Goal: Information Seeking & Learning: Learn about a topic

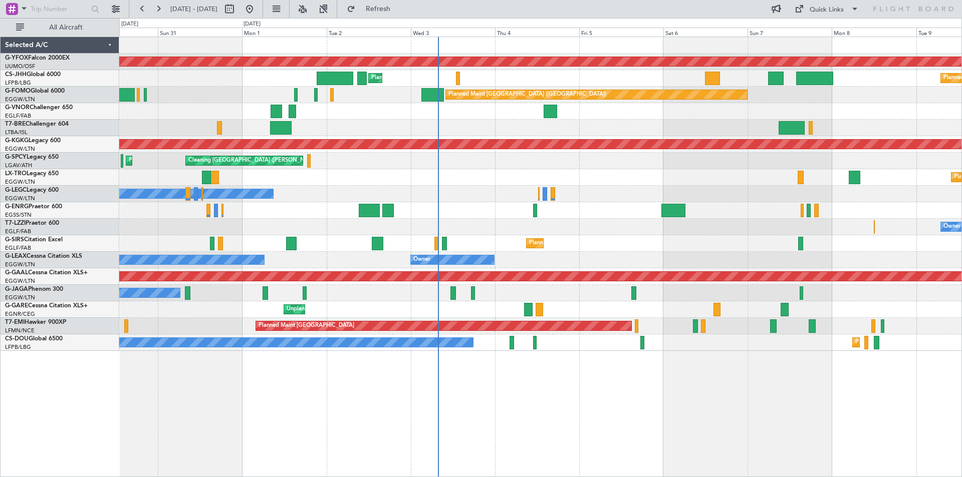
click at [668, 192] on div "AOG Maint Ostafyevo Planned Maint London (Luton) Planned Maint Paris (Le Bourge…" at bounding box center [540, 194] width 842 height 314
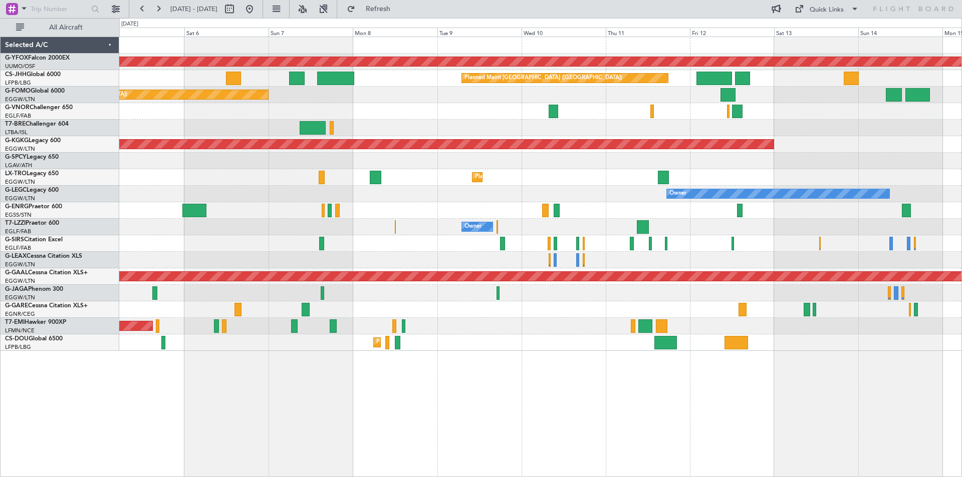
click at [327, 162] on div "AOG Maint Ostafyevo Planned Maint Paris (Le Bourget) Planned Maint London (Luto…" at bounding box center [540, 194] width 842 height 314
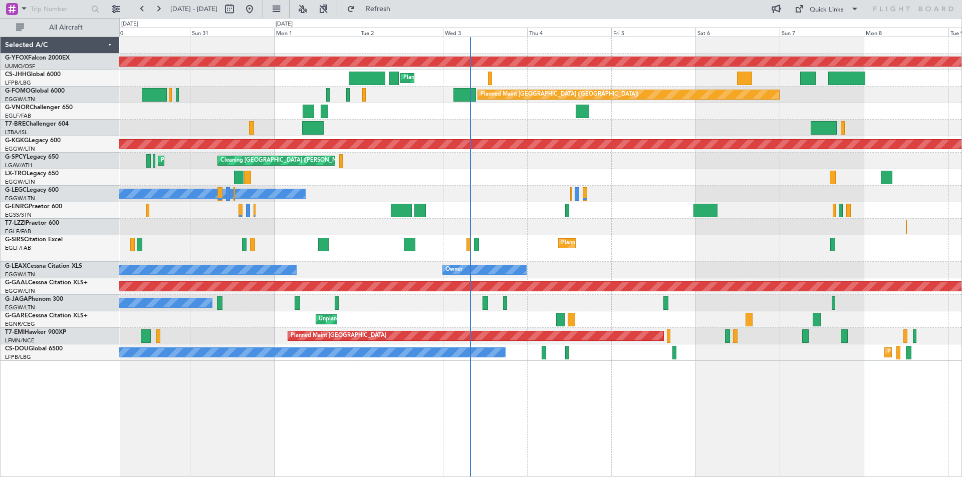
click at [745, 203] on div "AOG Maint Ostafyevo Planned Maint London (Luton) Planned Maint Paris (Le Bourge…" at bounding box center [540, 199] width 842 height 324
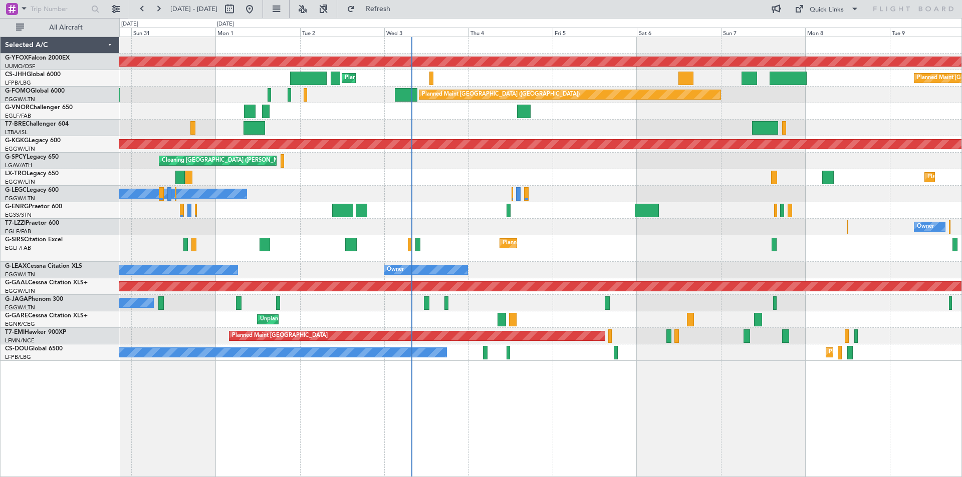
click at [686, 118] on div at bounding box center [540, 111] width 842 height 17
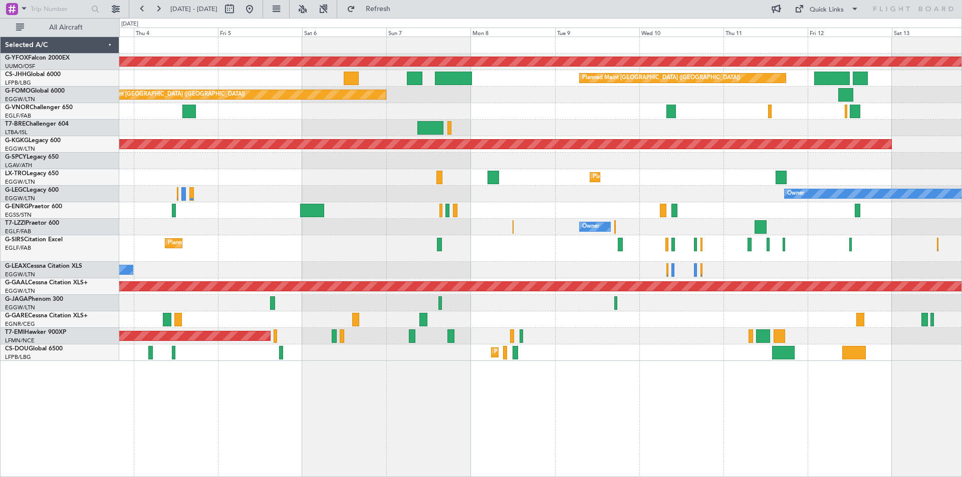
click at [713, 109] on div at bounding box center [540, 111] width 842 height 17
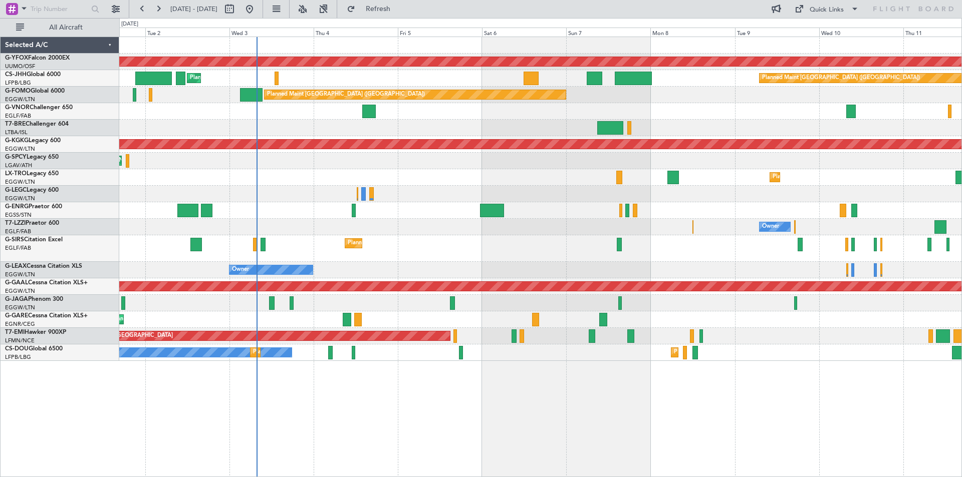
click at [488, 163] on div "Cleaning Athens (Eleftherios Venizelos Intl) Planned Maint Athens (Eleftherios …" at bounding box center [540, 161] width 842 height 17
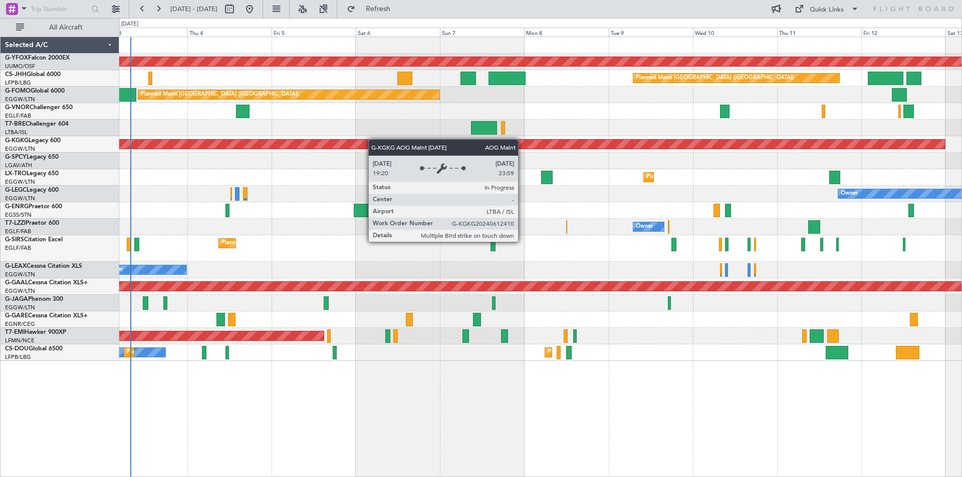
click at [357, 141] on div "AOG Maint [GEOGRAPHIC_DATA] (Ataturk)" at bounding box center [540, 144] width 842 height 17
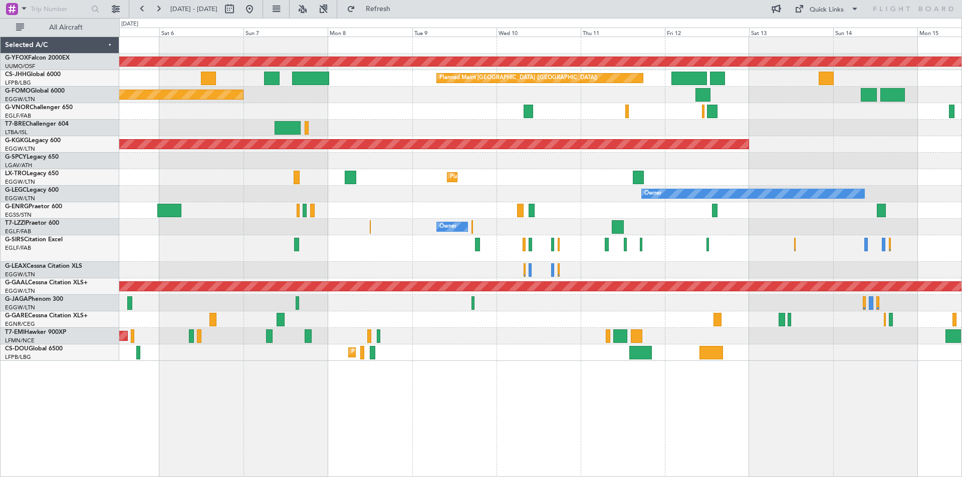
click at [428, 130] on div "AOG Maint Ostafyevo Planned Maint Paris (Le Bourget) Planned Maint London (Luto…" at bounding box center [540, 199] width 842 height 324
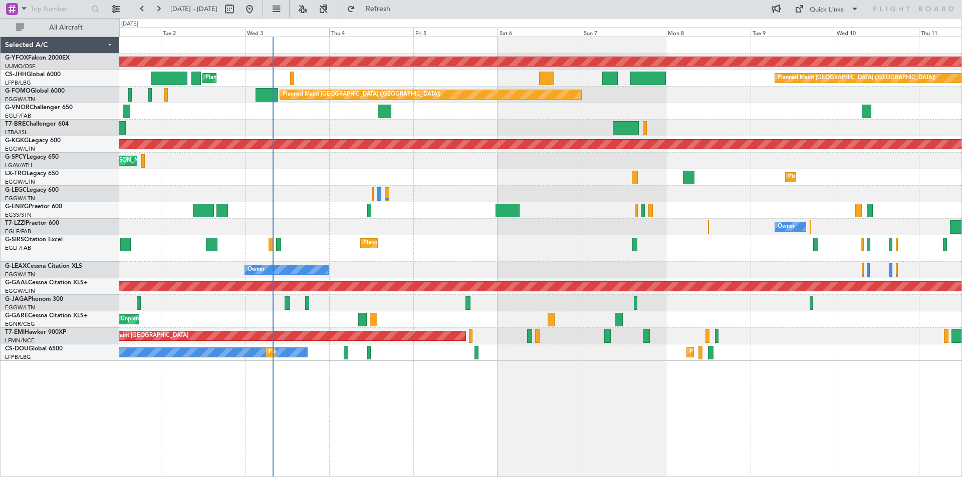
click at [851, 178] on div "AOG Maint Ostafyevo Planned Maint Paris (Le Bourget) Planned Maint London (Luto…" at bounding box center [540, 199] width 842 height 324
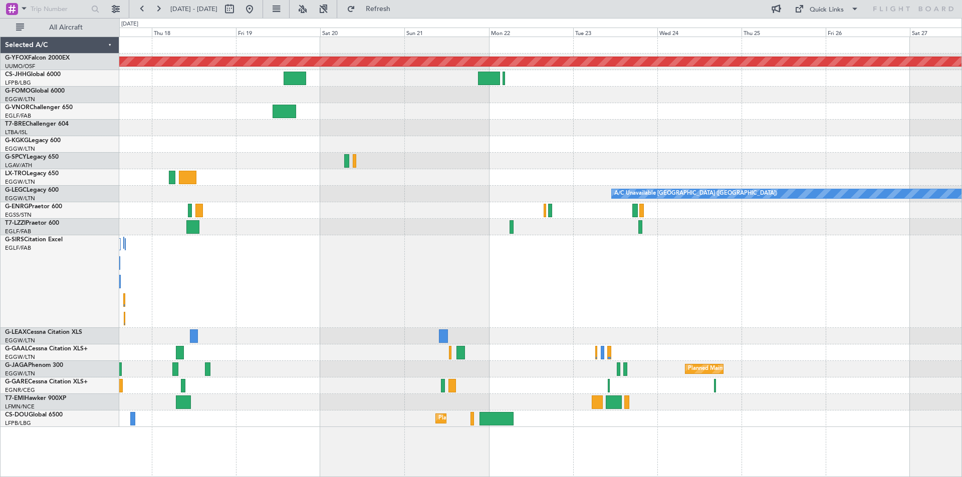
click at [124, 224] on div "AOG Maint Ostafyevo A/C Unavailable London (Luton) Planned Maint Dusseldorf Pla…" at bounding box center [540, 232] width 842 height 390
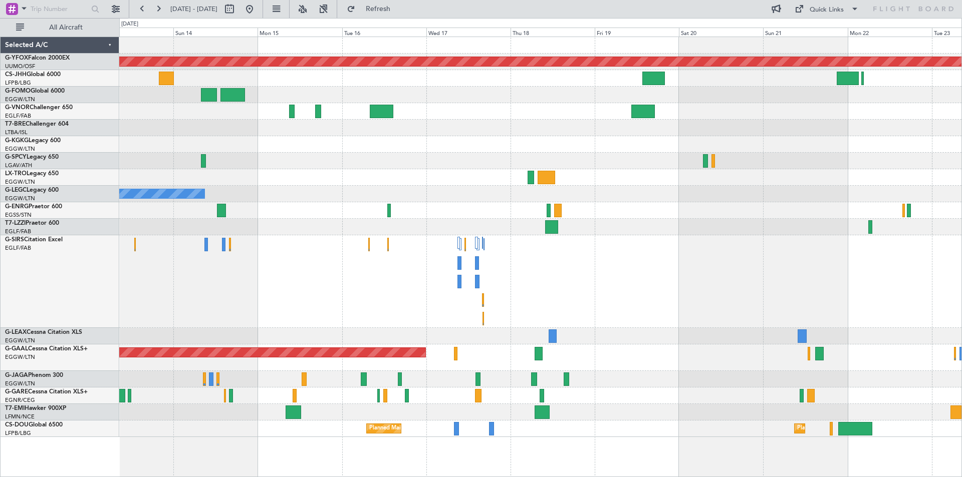
click at [746, 170] on div at bounding box center [540, 177] width 842 height 17
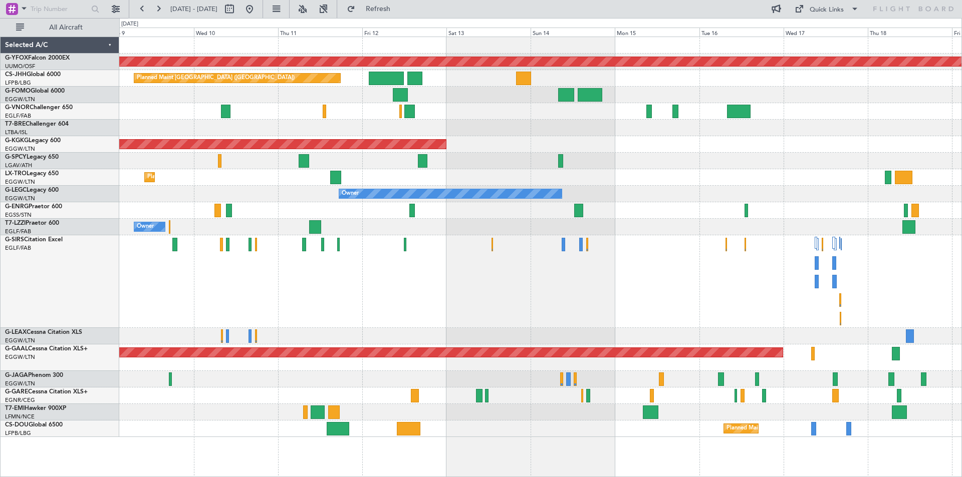
click at [596, 147] on div "AOG Maint [GEOGRAPHIC_DATA] (Ataturk)" at bounding box center [540, 144] width 842 height 17
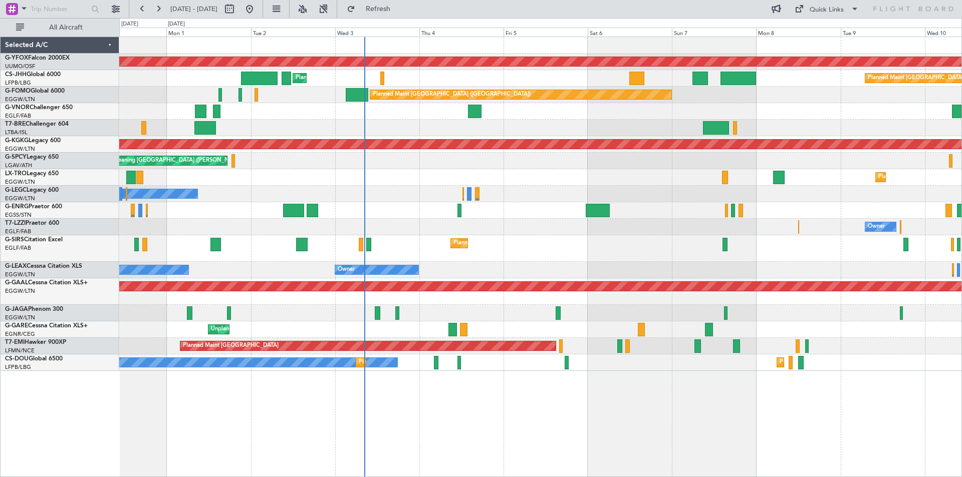
click at [574, 194] on div "Owner Owner" at bounding box center [540, 194] width 842 height 17
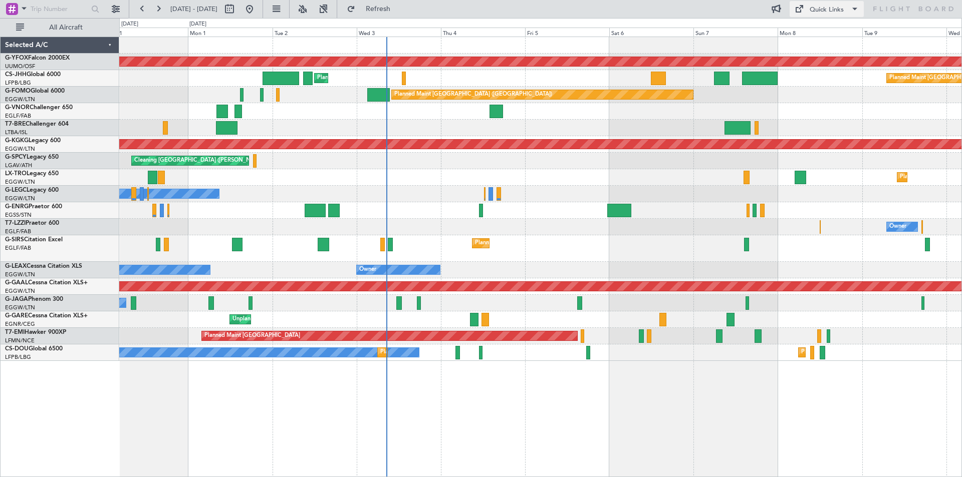
click at [828, 7] on div "Quick Links" at bounding box center [827, 10] width 34 height 10
click at [824, 29] on button "Trip Builder" at bounding box center [826, 33] width 75 height 24
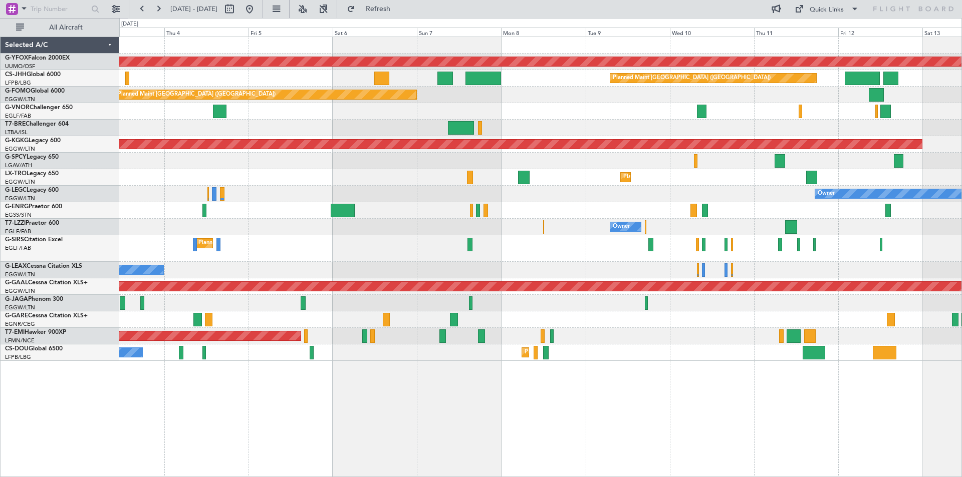
click at [591, 222] on div "AOG Maint Ostafyevo Planned Maint Paris (Le Bourget) Planned Maint London (Luto…" at bounding box center [540, 199] width 842 height 324
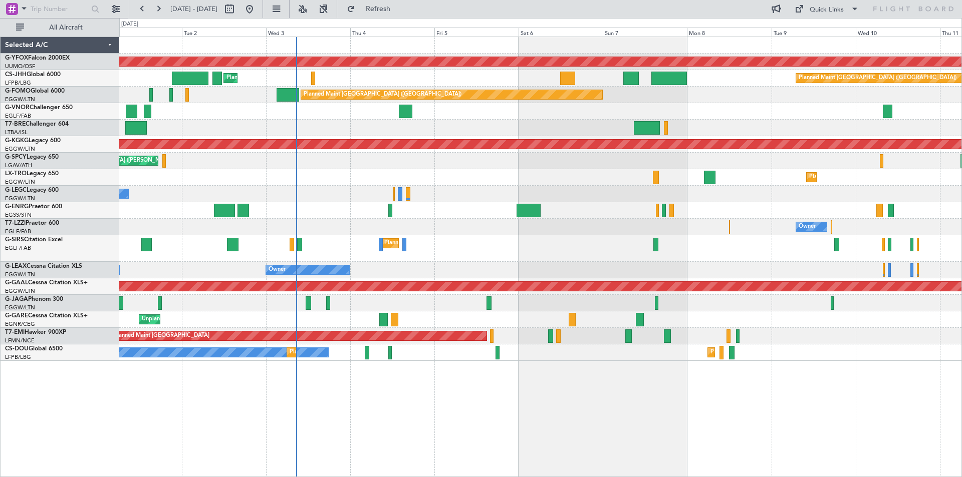
click at [749, 183] on div "AOG Maint Ostafyevo Planned Maint Paris (Le Bourget) Planned Maint London (Luto…" at bounding box center [540, 199] width 842 height 324
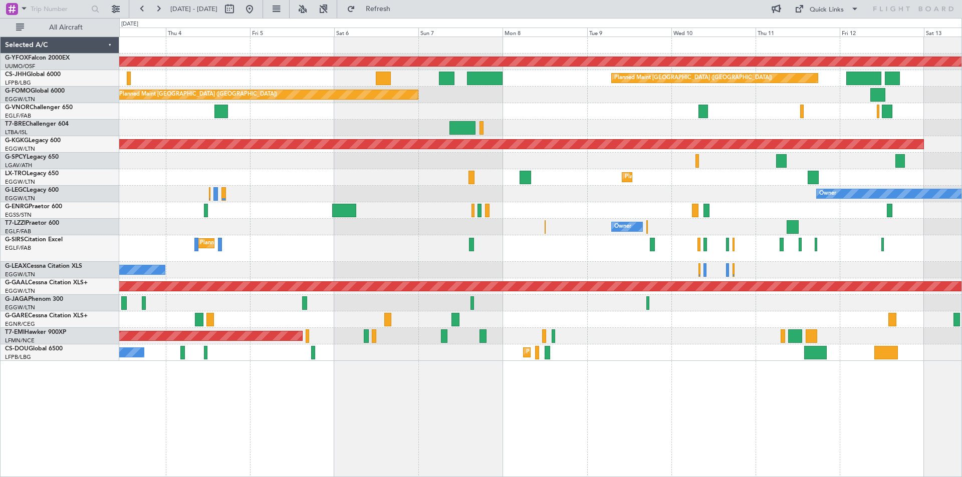
click at [649, 150] on div "AOG Maint [GEOGRAPHIC_DATA] (Ataturk)" at bounding box center [540, 144] width 842 height 17
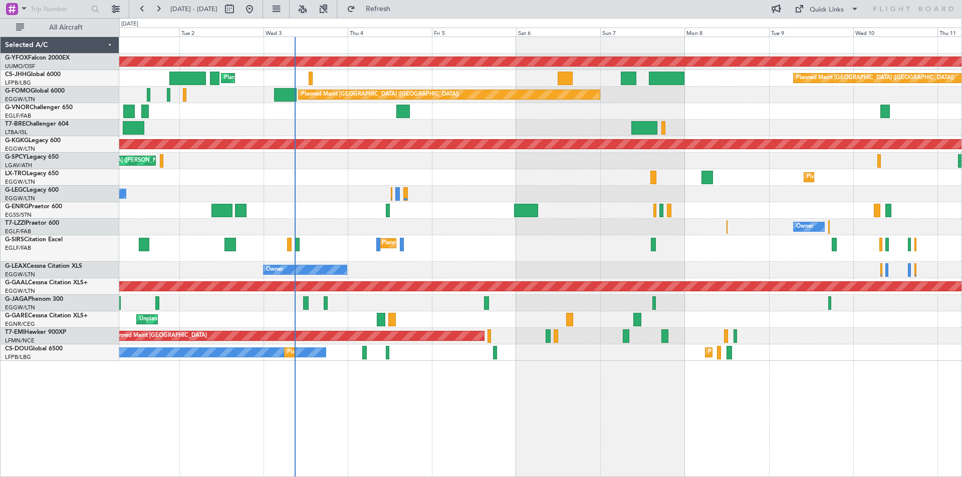
click at [521, 239] on div "Planned Maint [GEOGRAPHIC_DATA] ([GEOGRAPHIC_DATA])" at bounding box center [540, 248] width 842 height 27
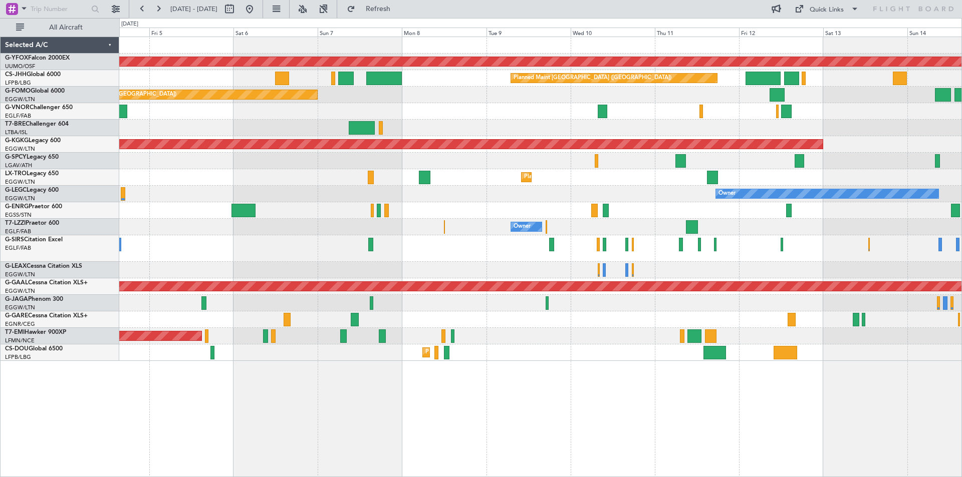
click at [537, 118] on div at bounding box center [540, 111] width 842 height 17
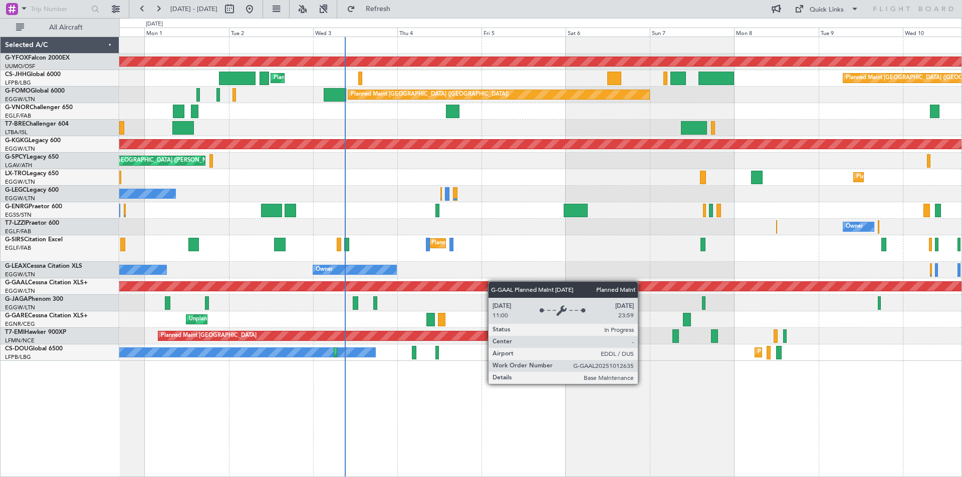
click at [616, 284] on div "AOG Maint Ostafyevo Planned Maint Paris (Le Bourget) Planned Maint London (Luto…" at bounding box center [540, 199] width 842 height 324
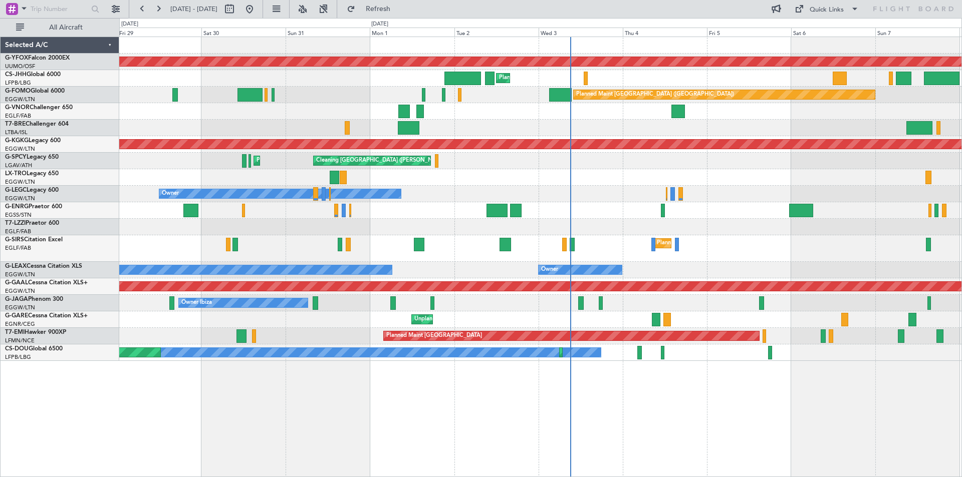
click at [846, 176] on div "Planned Maint Dusseldorf" at bounding box center [540, 177] width 842 height 17
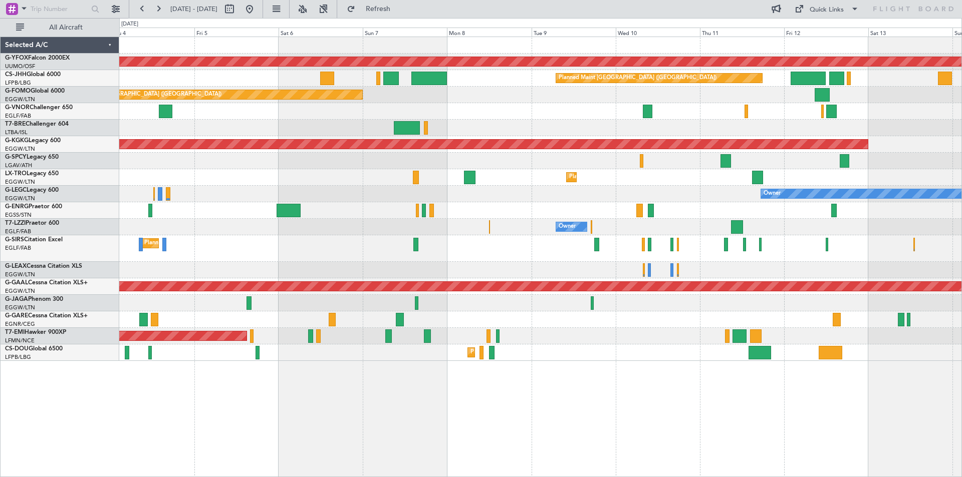
click at [191, 173] on div "AOG Maint Ostafyevo Planned Maint Paris (Le Bourget) Planned Maint London (Luto…" at bounding box center [540, 199] width 842 height 324
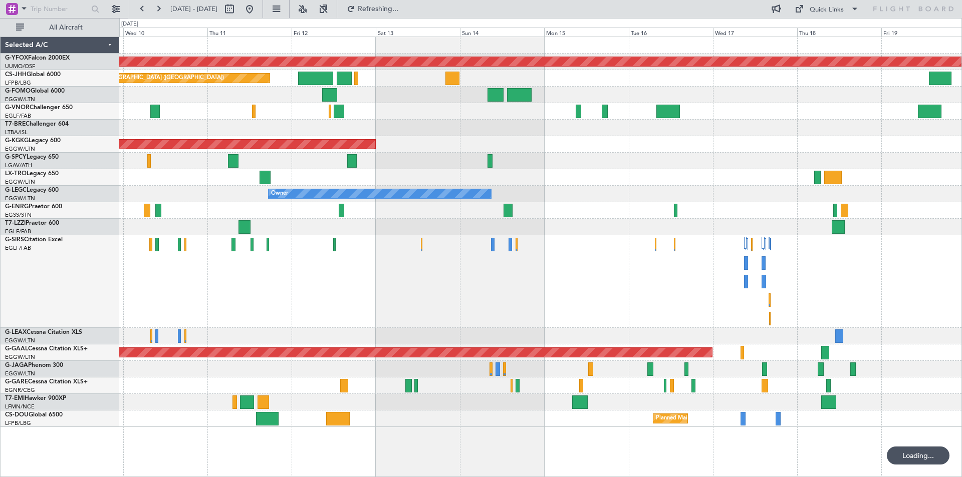
click at [766, 144] on div "AOG Maint [GEOGRAPHIC_DATA] (Ataturk)" at bounding box center [540, 144] width 842 height 17
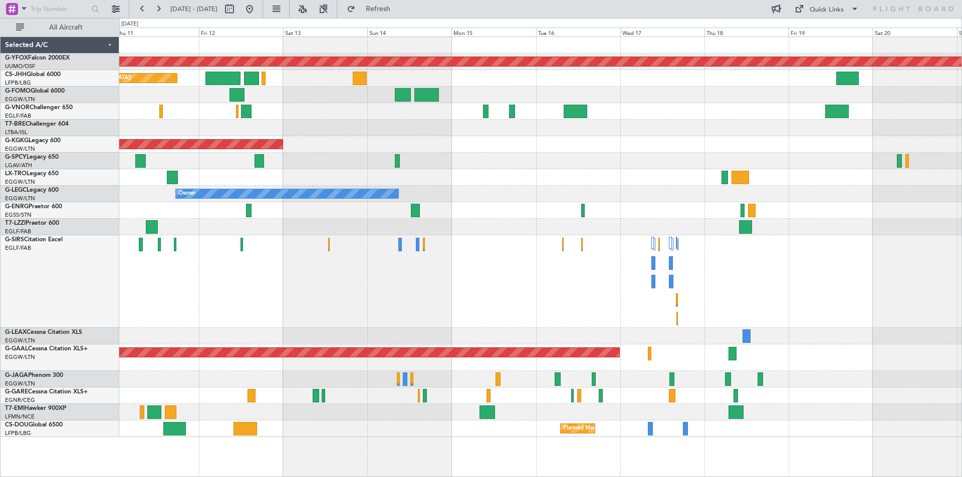
click at [319, 112] on div "AOG Maint Ostafyevo Planned Maint Paris (Le Bourget) AOG Maint Istanbul (Atatur…" at bounding box center [540, 237] width 842 height 400
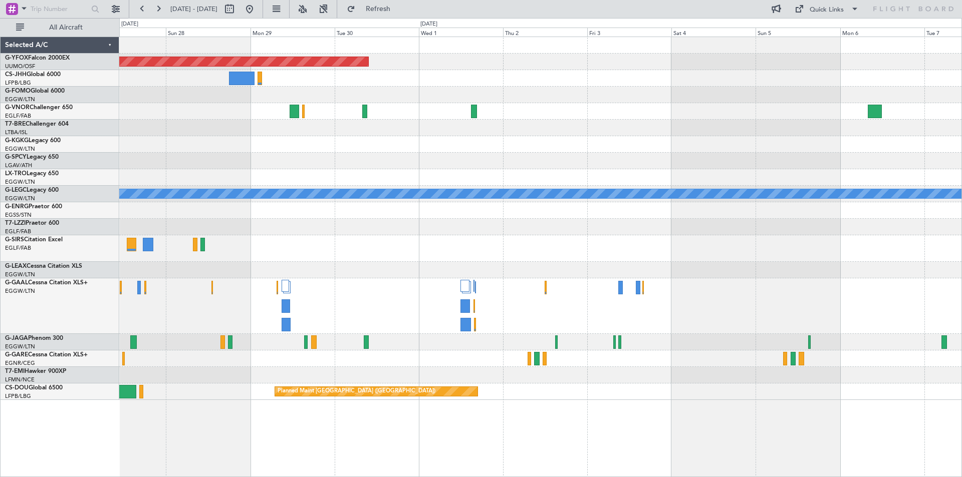
click at [134, 105] on div "AOG Maint Ostafyevo A/C Unavailable London (Luton) Planned Maint Paris (Le Bour…" at bounding box center [540, 218] width 842 height 363
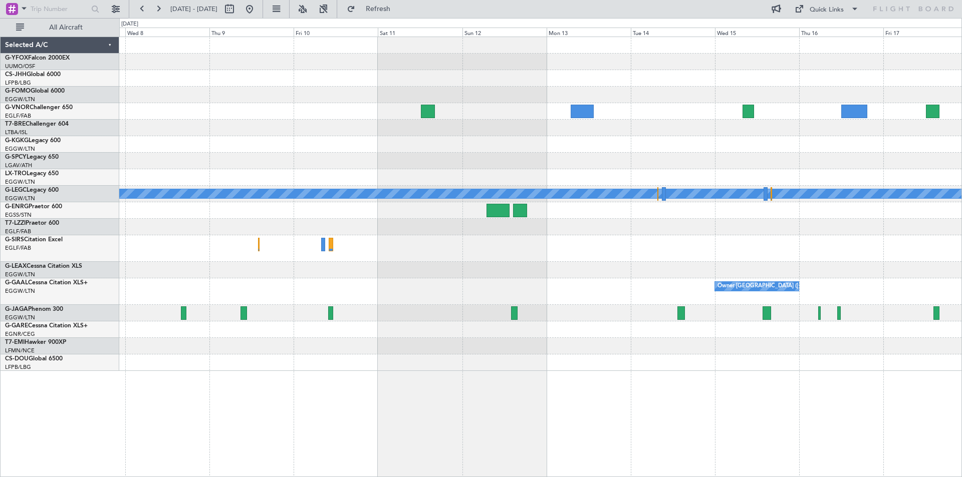
click at [372, 124] on div at bounding box center [540, 128] width 842 height 17
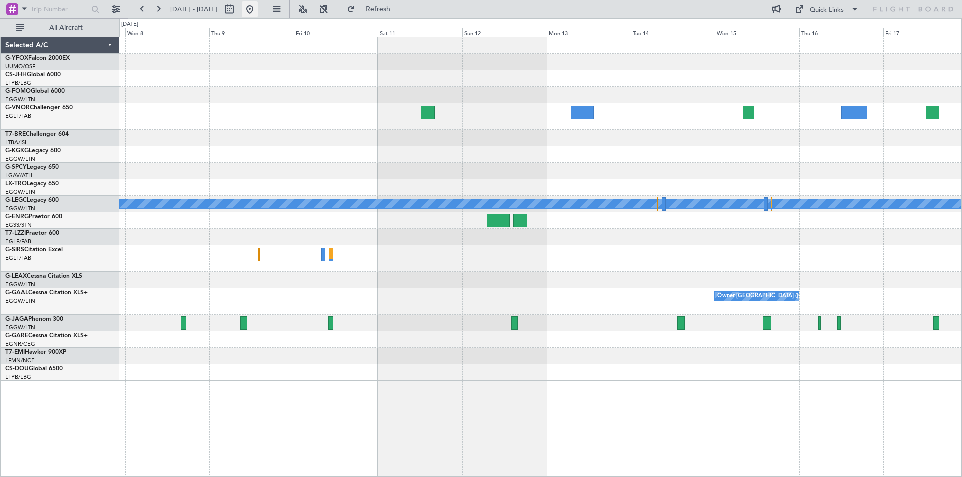
click at [257, 12] on button at bounding box center [249, 9] width 16 height 16
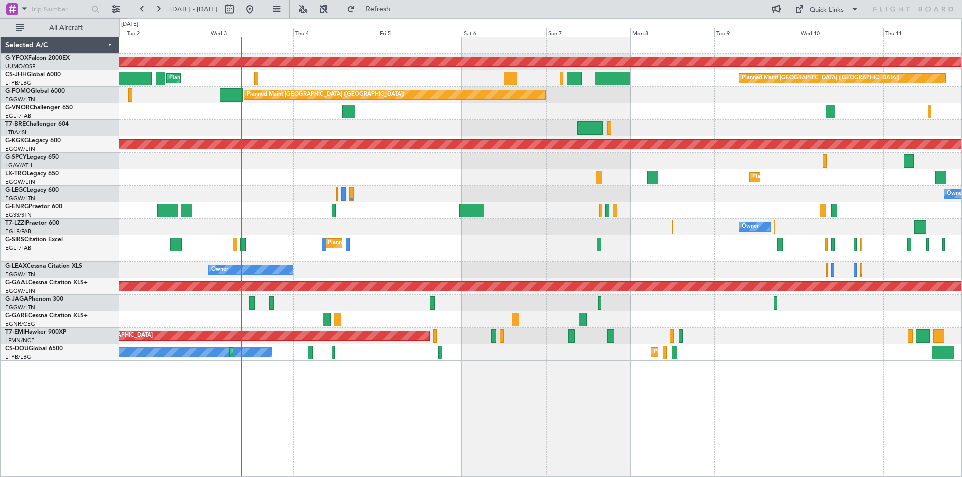
click at [471, 169] on div "AOG Maint Ostafyevo Planned Maint London (Luton) Planned Maint Paris (Le Bourge…" at bounding box center [540, 199] width 842 height 324
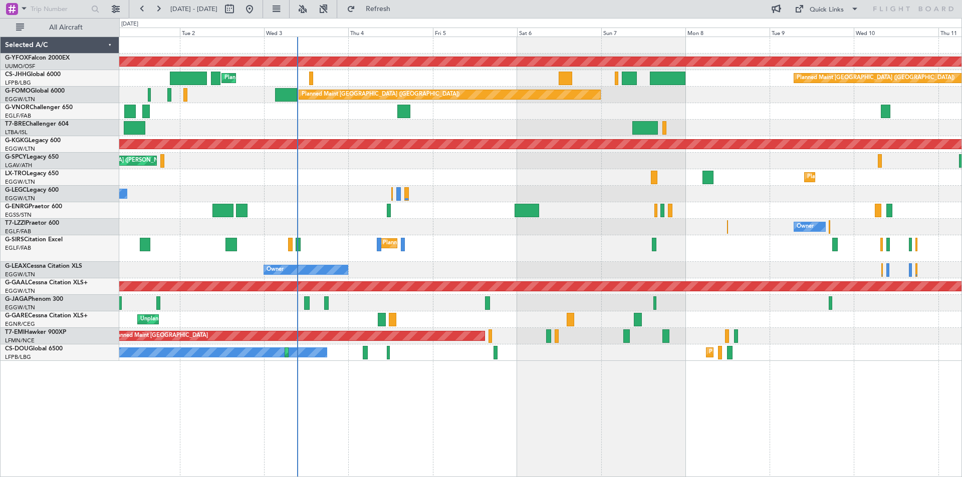
click at [560, 214] on div at bounding box center [540, 210] width 842 height 17
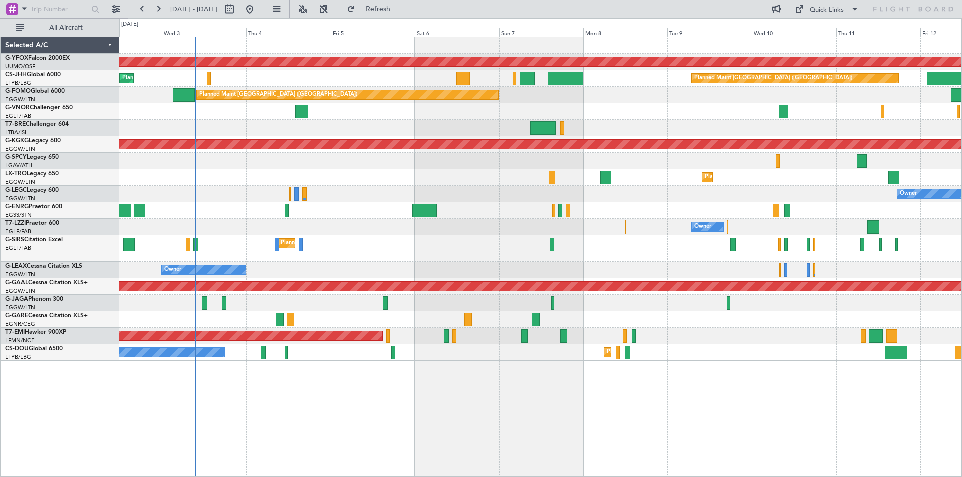
click at [631, 138] on div "AOG Maint Ostafyevo Planned Maint Paris (Le Bourget) Planned Maint London (Luto…" at bounding box center [540, 199] width 842 height 324
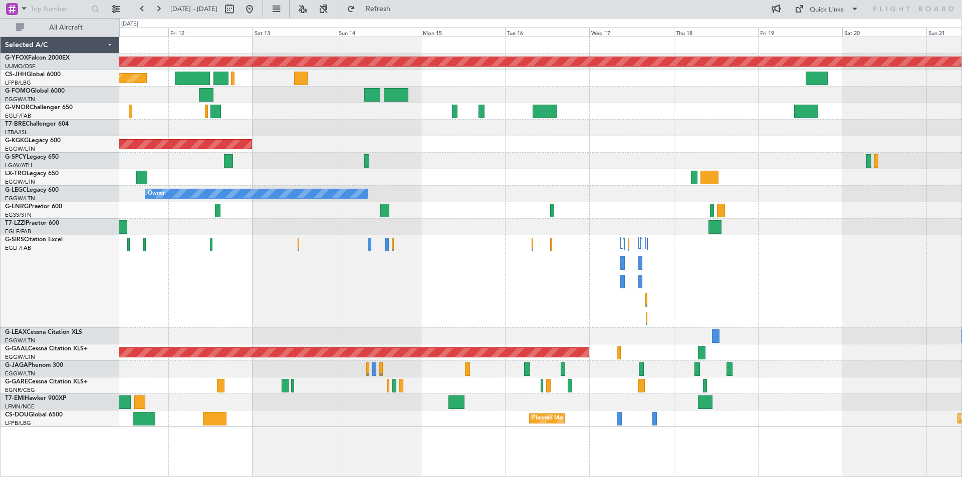
click at [299, 206] on div at bounding box center [540, 210] width 842 height 17
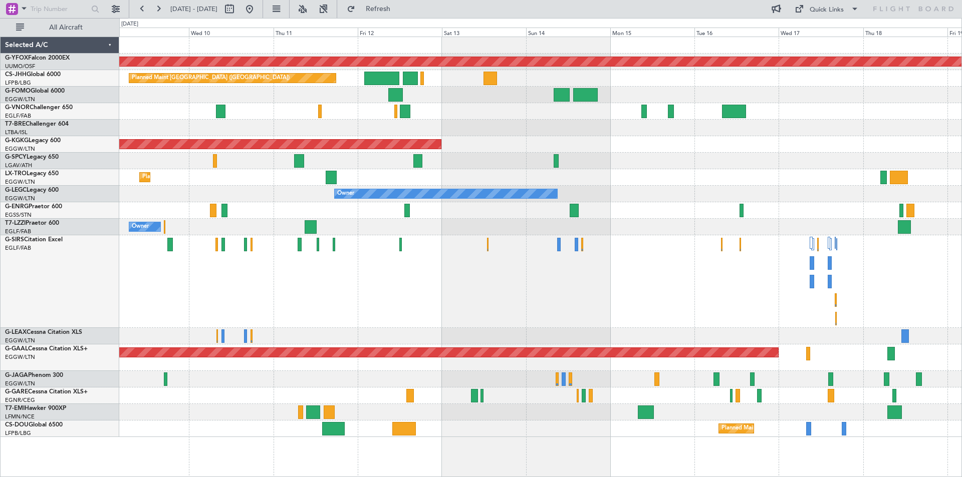
click at [712, 159] on div at bounding box center [540, 161] width 842 height 17
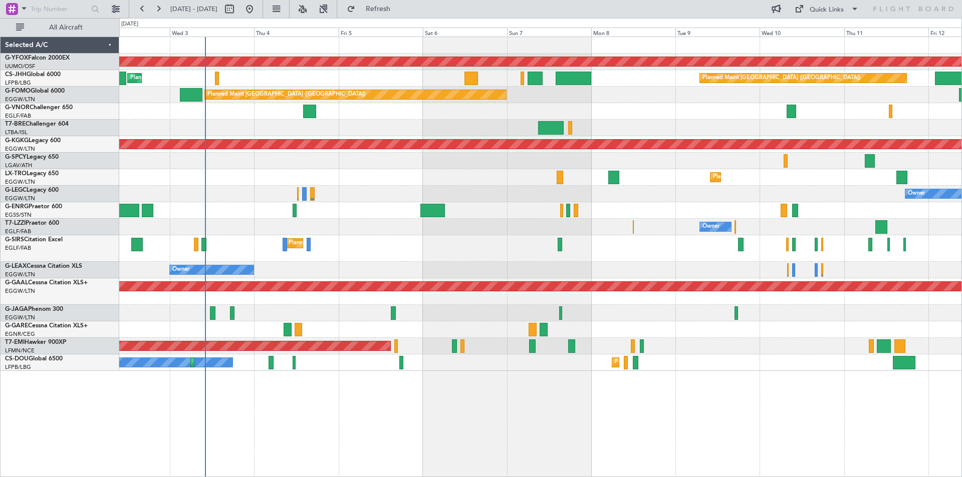
click at [867, 130] on div "AOG Maint Ostafyevo Planned Maint Paris (Le Bourget) Planned Maint London (Luto…" at bounding box center [540, 204] width 842 height 334
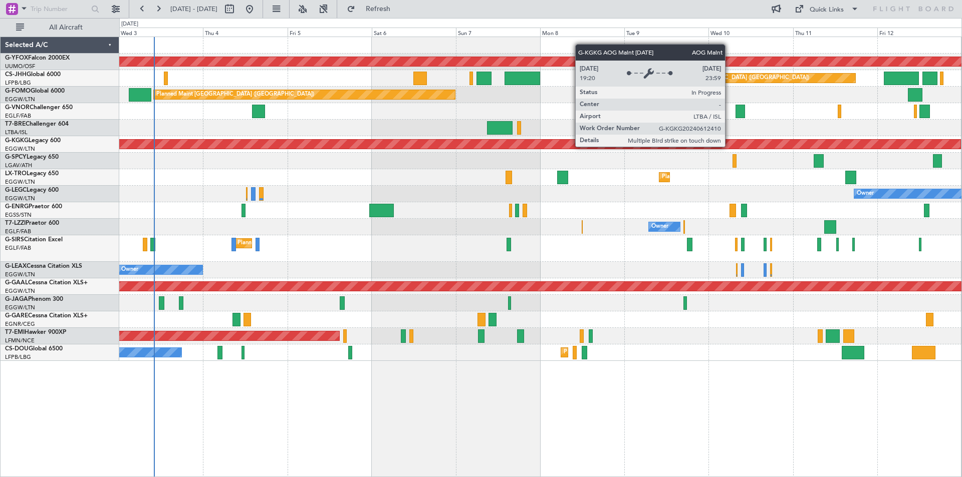
click at [358, 148] on div "AOG Maint [GEOGRAPHIC_DATA] (Ataturk)" at bounding box center [119, 144] width 1683 height 9
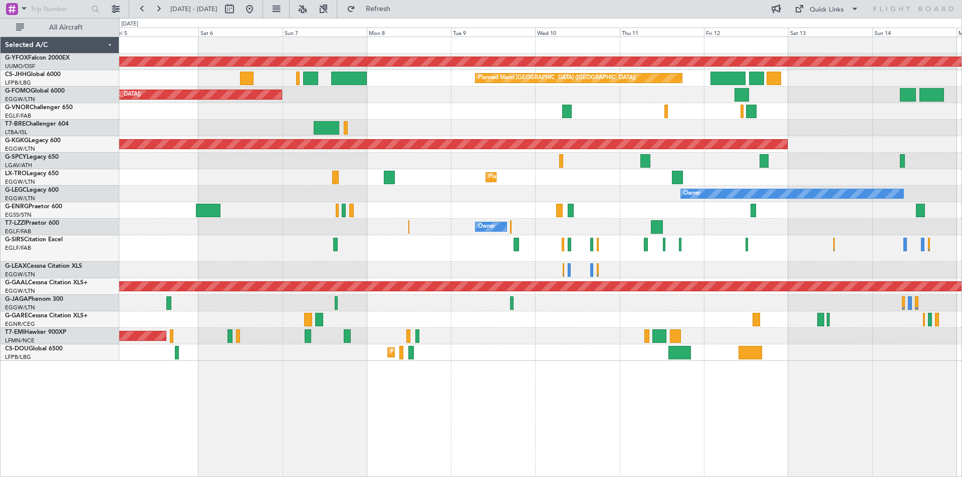
click at [329, 180] on div "Planned Maint Dusseldorf" at bounding box center [540, 177] width 842 height 17
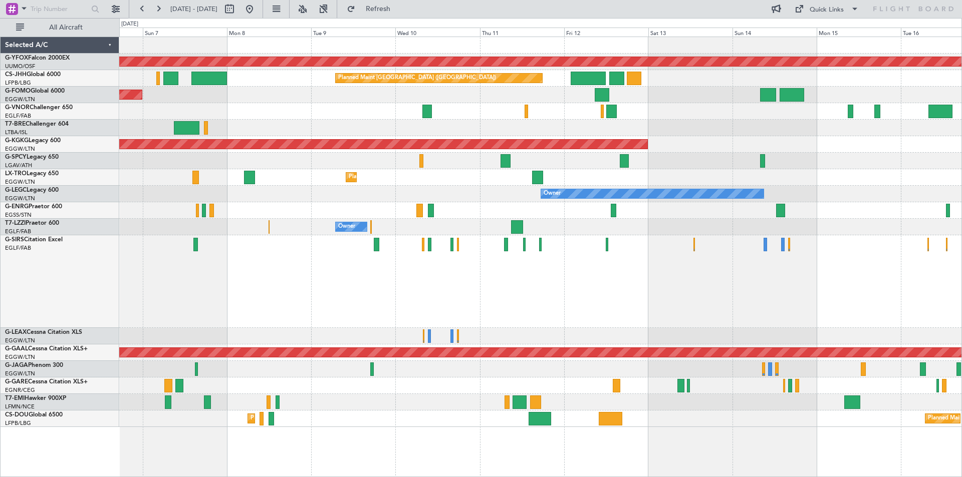
click at [772, 284] on div "Planned Maint [GEOGRAPHIC_DATA] ([GEOGRAPHIC_DATA])" at bounding box center [540, 281] width 842 height 93
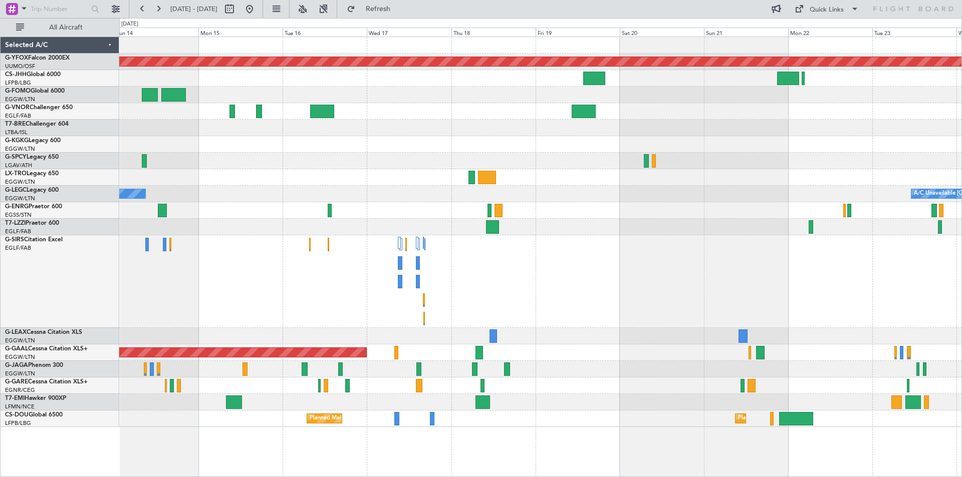
click at [583, 153] on div at bounding box center [540, 161] width 842 height 17
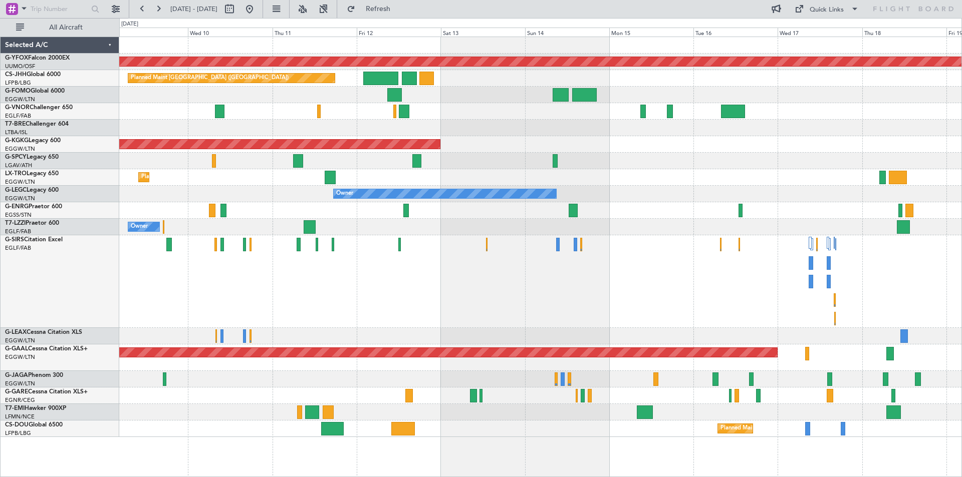
click at [615, 287] on div at bounding box center [540, 281] width 842 height 93
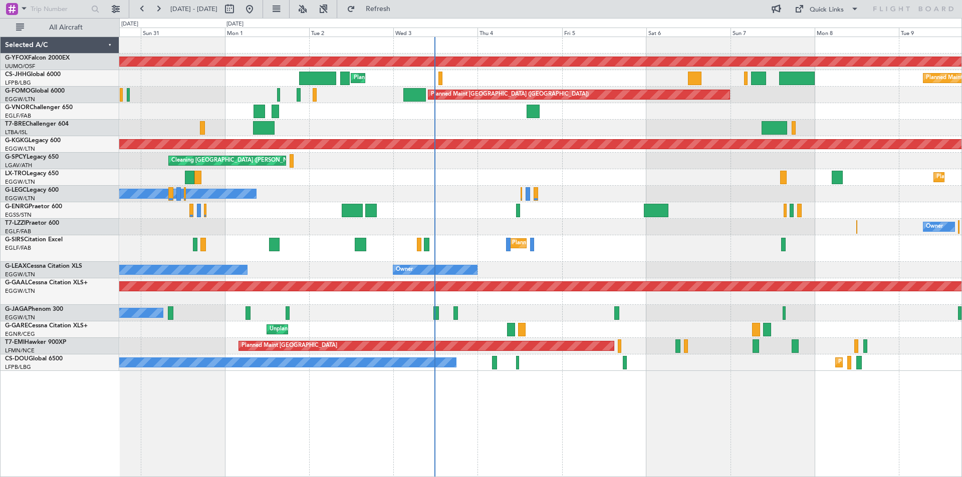
click at [698, 194] on div "Owner Owner" at bounding box center [540, 194] width 842 height 17
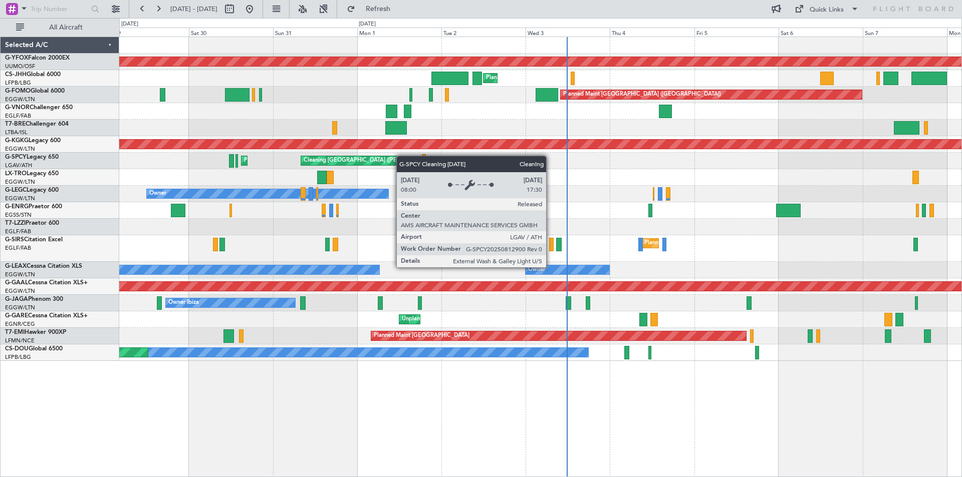
click at [414, 156] on div "Cleaning [GEOGRAPHIC_DATA] ([PERSON_NAME] Intl)" at bounding box center [374, 160] width 141 height 15
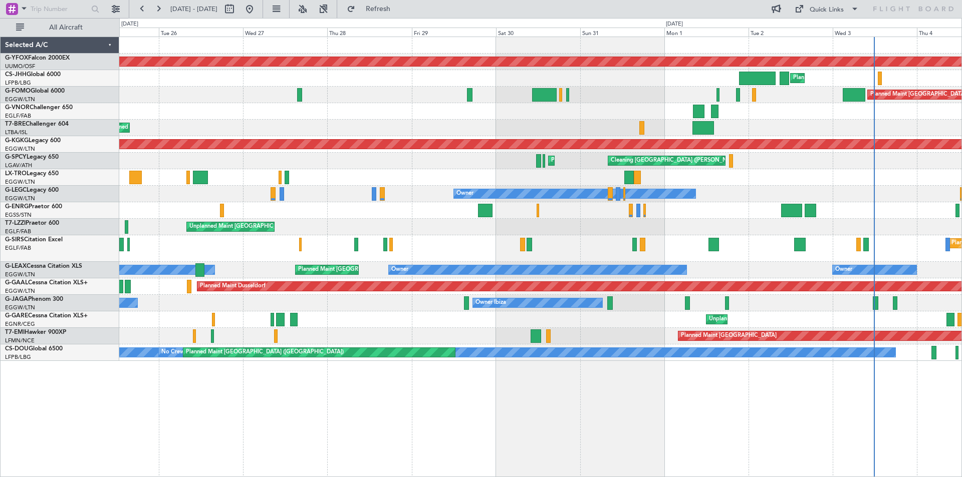
click at [647, 113] on div at bounding box center [540, 111] width 842 height 17
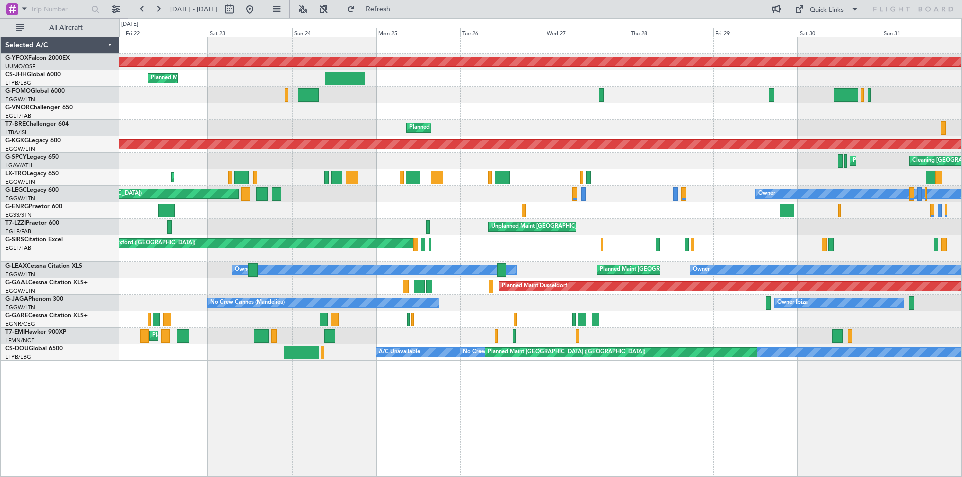
click at [609, 125] on div "Planned Maint Warsaw ([GEOGRAPHIC_DATA])" at bounding box center [540, 128] width 842 height 17
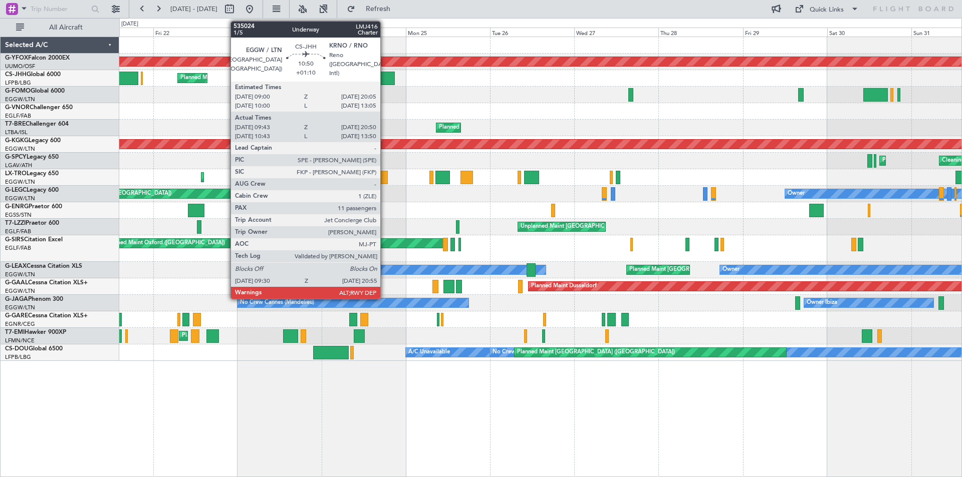
click at [385, 80] on div at bounding box center [374, 79] width 40 height 14
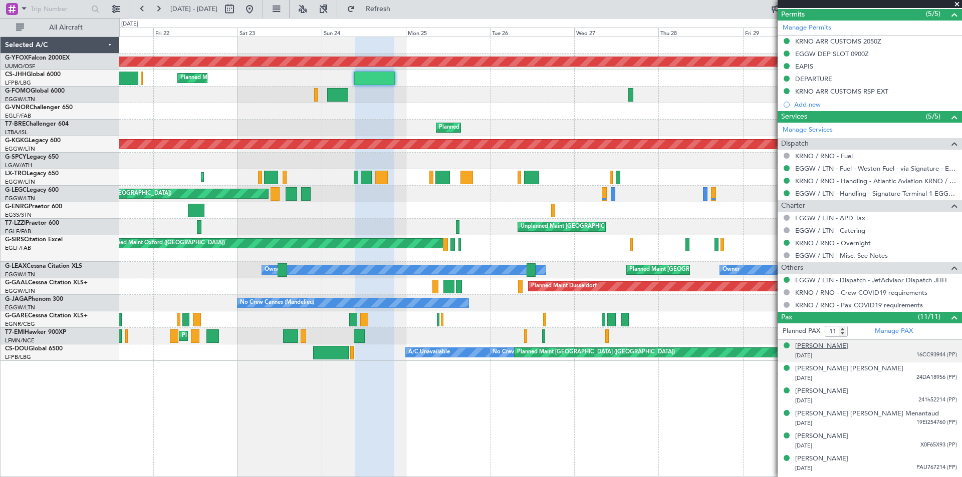
scroll to position [401, 0]
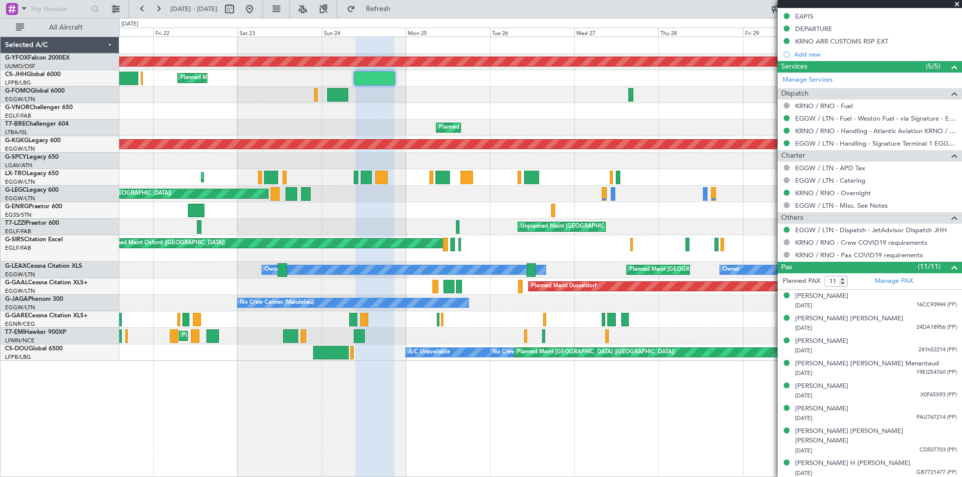
click at [957, 6] on span at bounding box center [957, 4] width 10 height 9
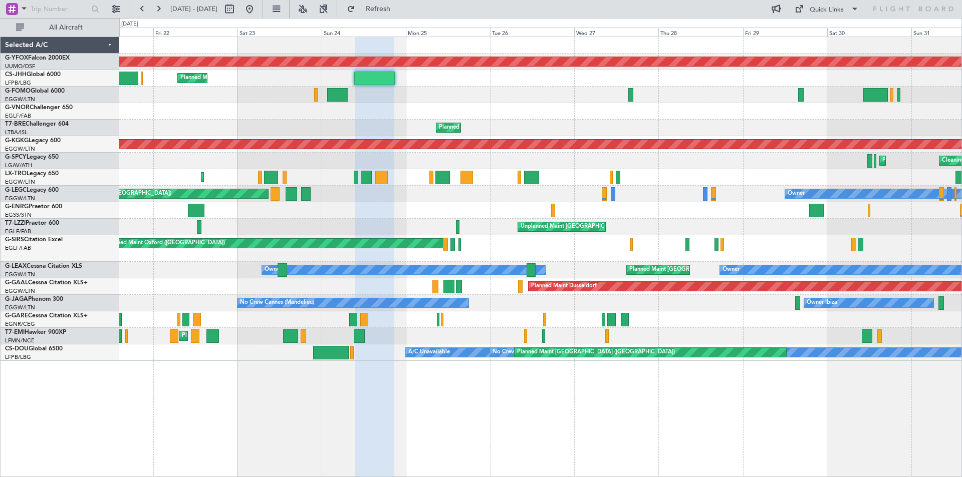
type input "0"
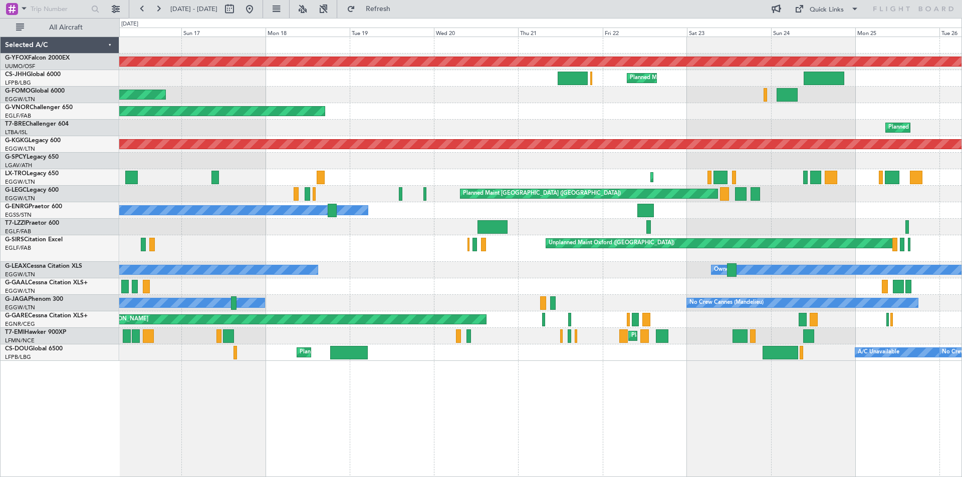
click at [678, 215] on div "Owner" at bounding box center [540, 210] width 842 height 17
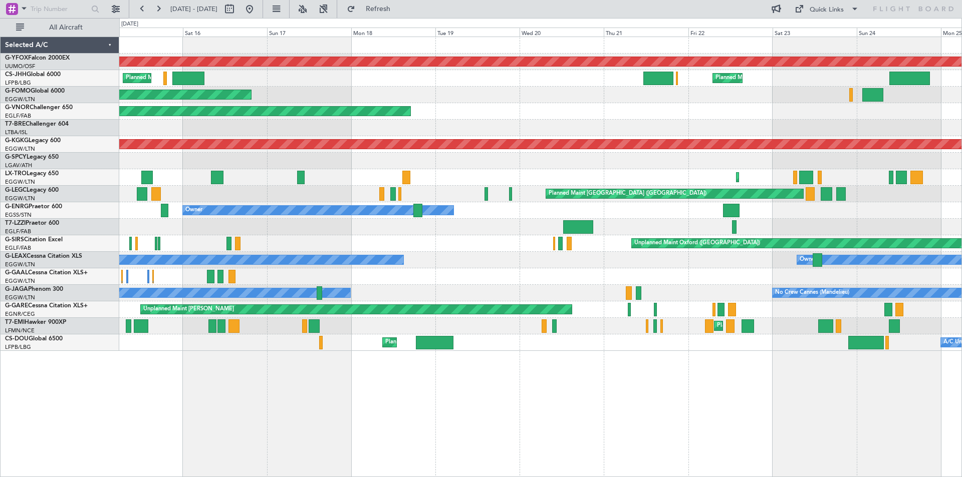
click at [291, 228] on div "Unplanned Maint [GEOGRAPHIC_DATA] ([GEOGRAPHIC_DATA])" at bounding box center [540, 227] width 842 height 17
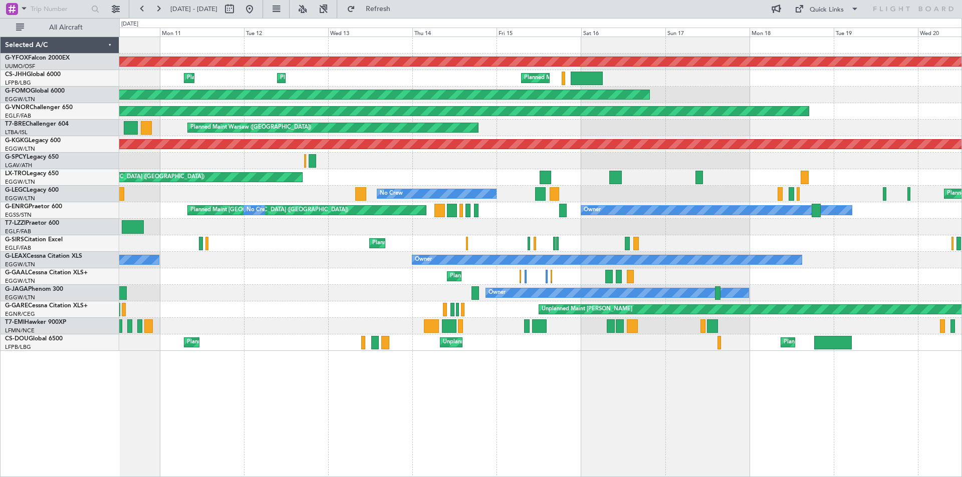
click at [784, 229] on div at bounding box center [540, 227] width 842 height 17
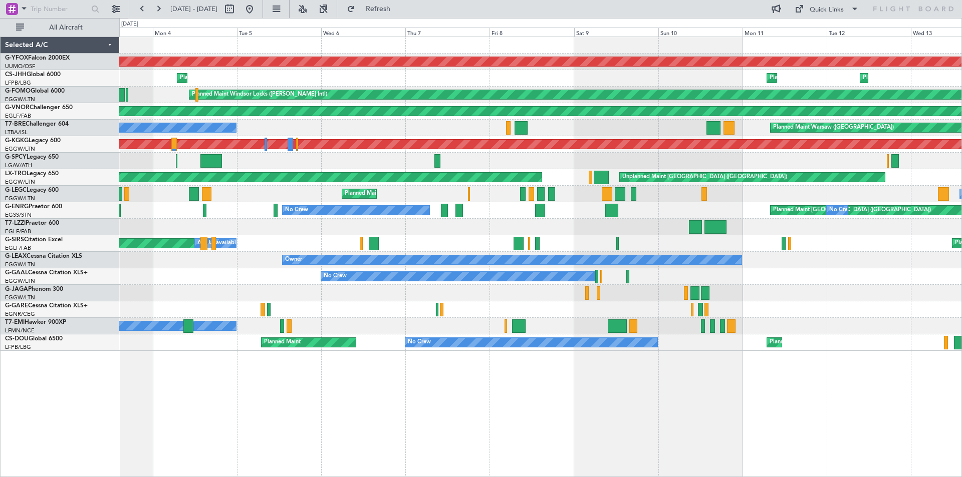
click at [593, 238] on div "Planned Maint [GEOGRAPHIC_DATA] ([GEOGRAPHIC_DATA]) Planned Maint [GEOGRAPHIC_D…" at bounding box center [540, 243] width 842 height 17
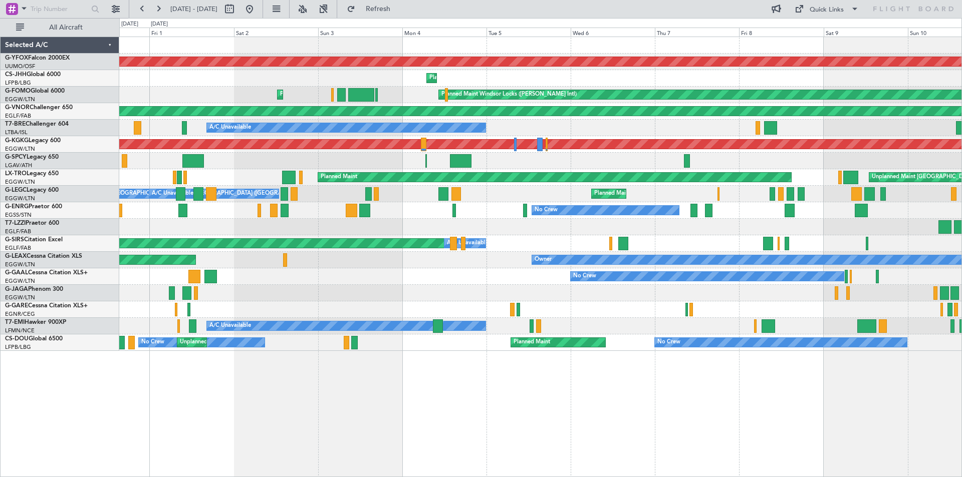
click at [493, 224] on div at bounding box center [540, 227] width 842 height 17
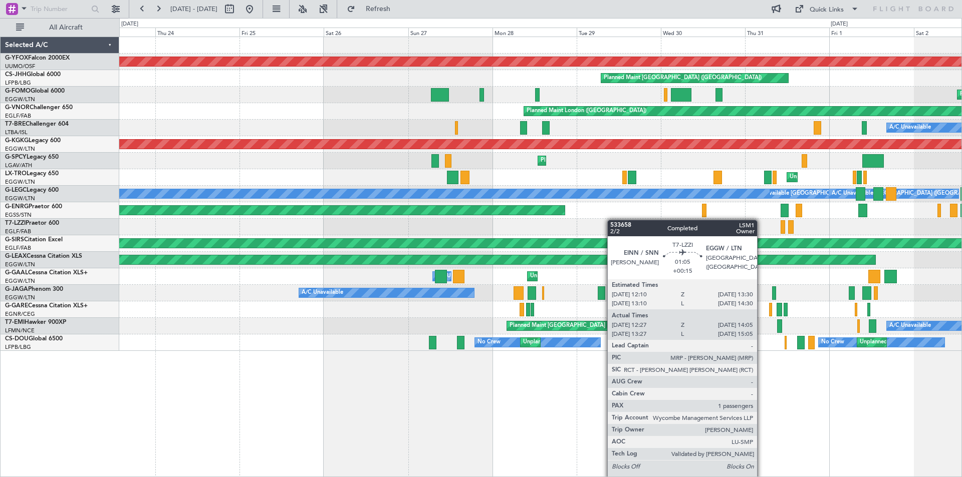
click at [629, 219] on div at bounding box center [540, 227] width 842 height 17
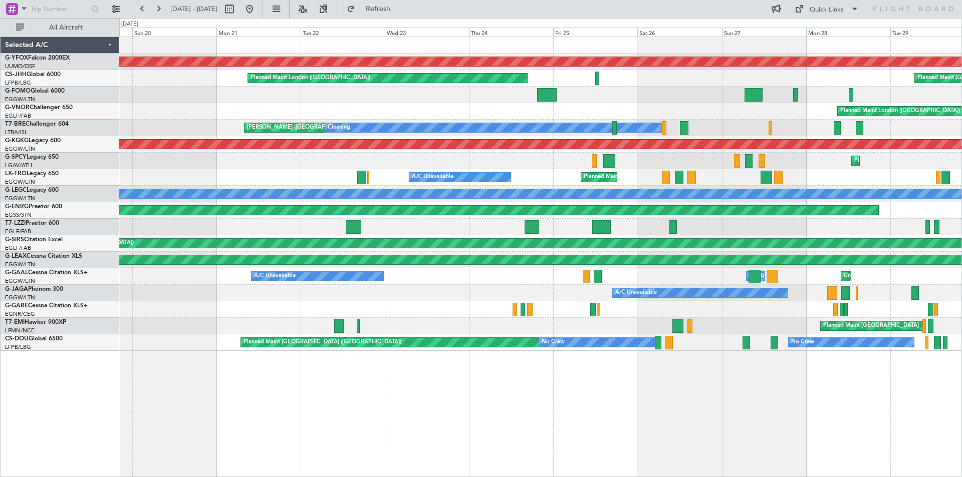
click at [558, 215] on div "AOG Maint Ostafyevo Planned Maint [GEOGRAPHIC_DATA] ([GEOGRAPHIC_DATA]) Planned…" at bounding box center [540, 194] width 842 height 314
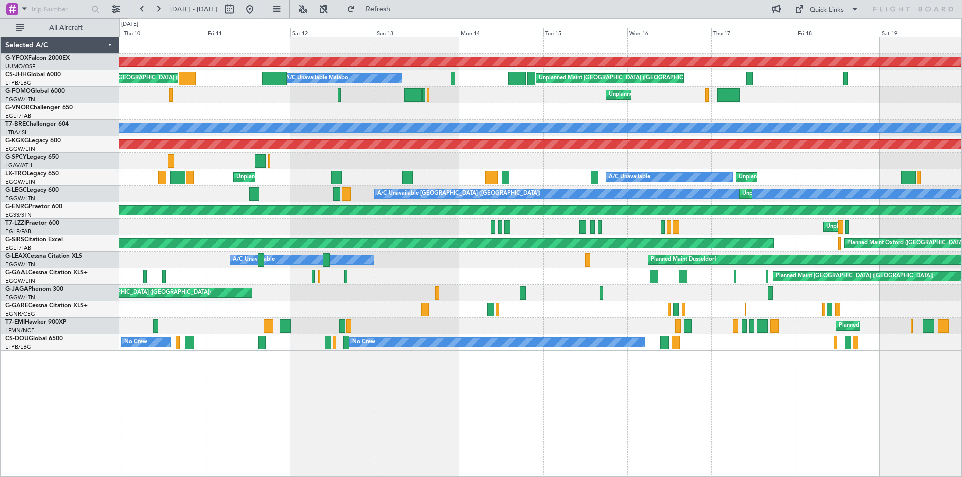
click at [490, 222] on div "Unplanned Maint [GEOGRAPHIC_DATA] ([GEOGRAPHIC_DATA]) Planned Maint [GEOGRAPHIC…" at bounding box center [540, 227] width 842 height 17
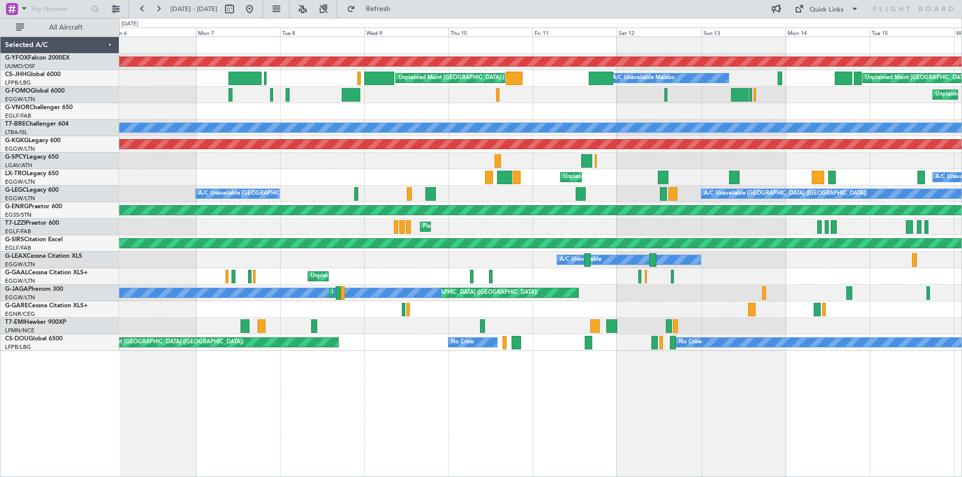
click at [547, 233] on div "Planned Maint [GEOGRAPHIC_DATA] ([GEOGRAPHIC_DATA]) Unplanned Maint [GEOGRAPHIC…" at bounding box center [540, 227] width 842 height 17
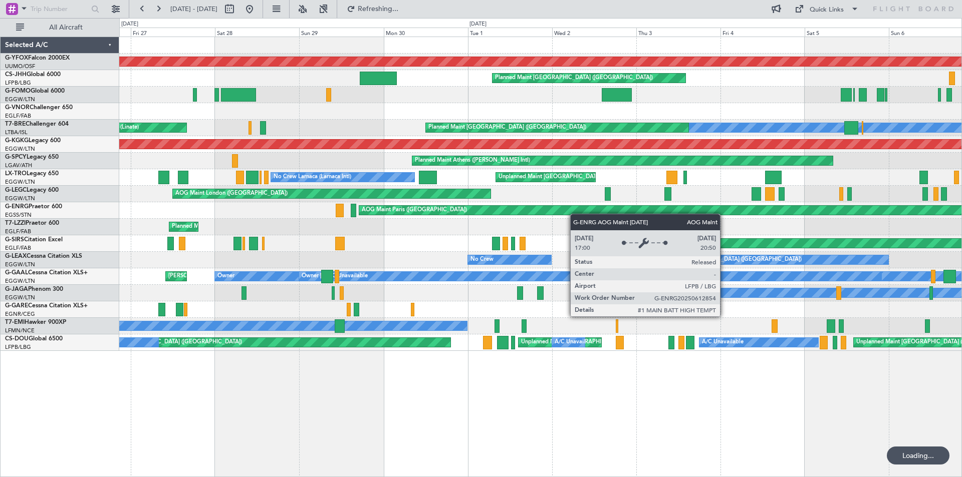
click at [583, 213] on div "AOG Maint Ostafyevo Planned Maint [GEOGRAPHIC_DATA] ([GEOGRAPHIC_DATA]) A/C Una…" at bounding box center [540, 194] width 842 height 314
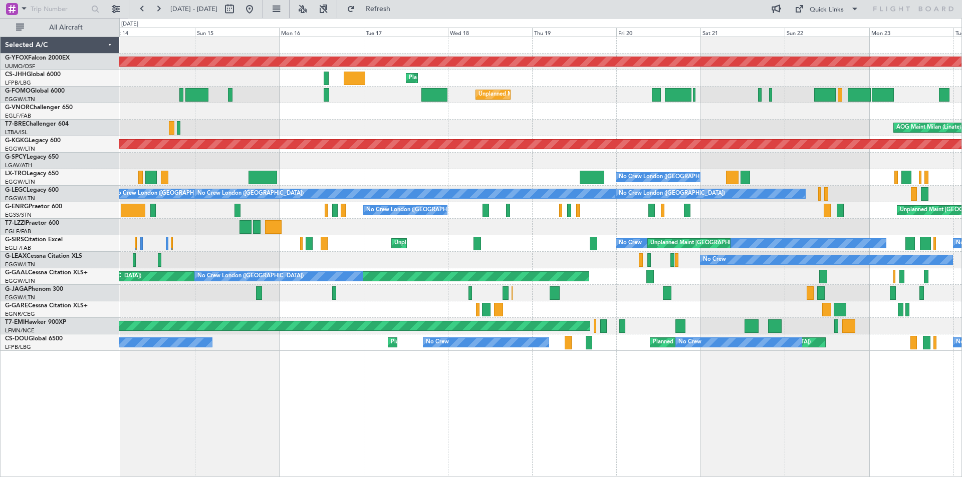
click at [533, 214] on div "AOG Maint Ostafyevo Planned Maint [GEOGRAPHIC_DATA] ([GEOGRAPHIC_DATA]) Planned…" at bounding box center [540, 194] width 842 height 314
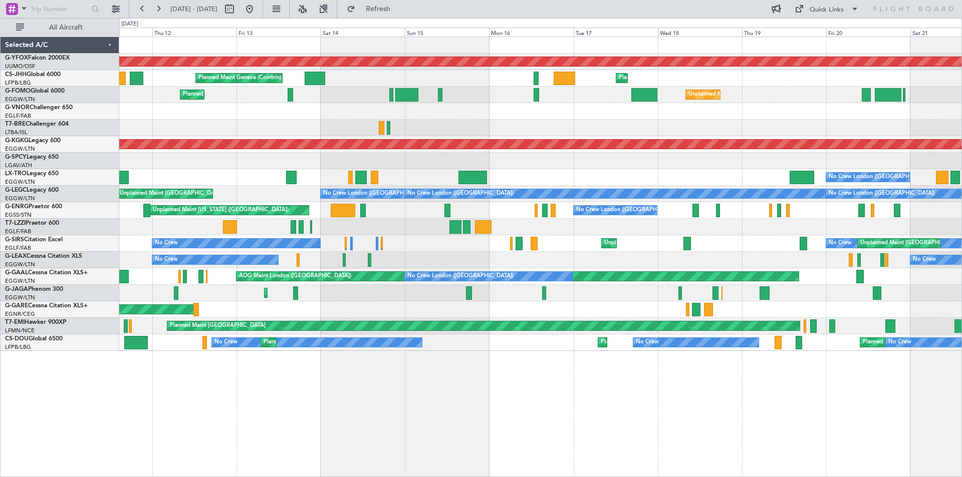
click at [474, 205] on div "No Crew London ([GEOGRAPHIC_DATA]) Unplanned Maint [US_STATE] ([GEOGRAPHIC_DATA…" at bounding box center [540, 210] width 842 height 17
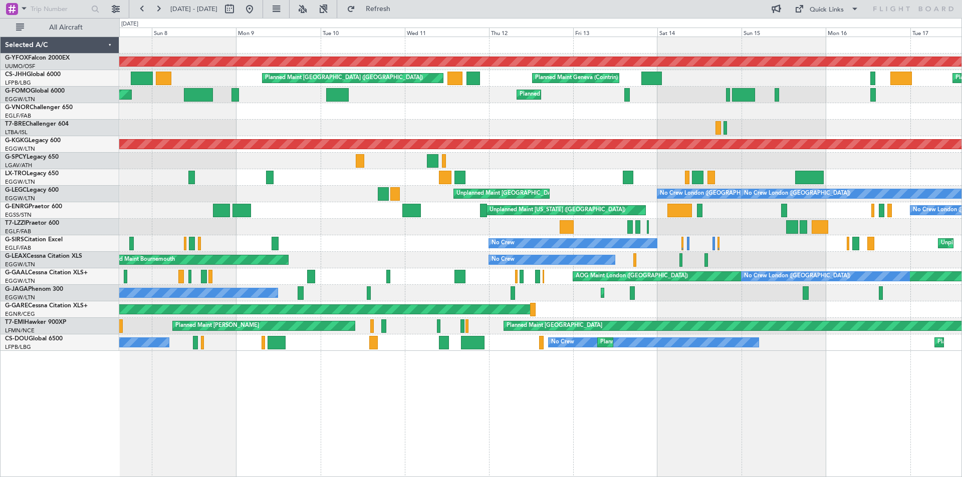
click at [523, 204] on div "No Crew London ([GEOGRAPHIC_DATA]) Unplanned Maint [US_STATE] ([GEOGRAPHIC_DATA…" at bounding box center [540, 210] width 842 height 17
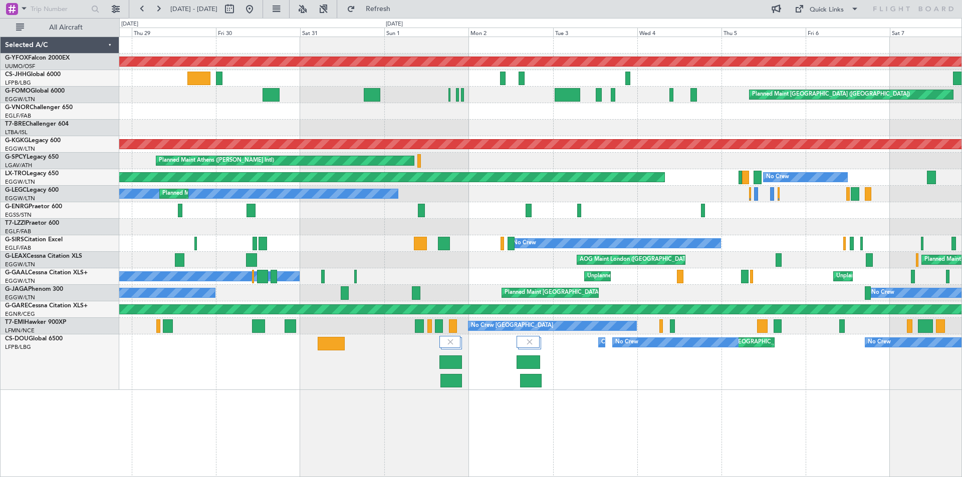
click at [483, 202] on div "AOG Maint Ostafyevo Unplanned Maint [GEOGRAPHIC_DATA] ([GEOGRAPHIC_DATA]) AOG M…" at bounding box center [540, 213] width 842 height 353
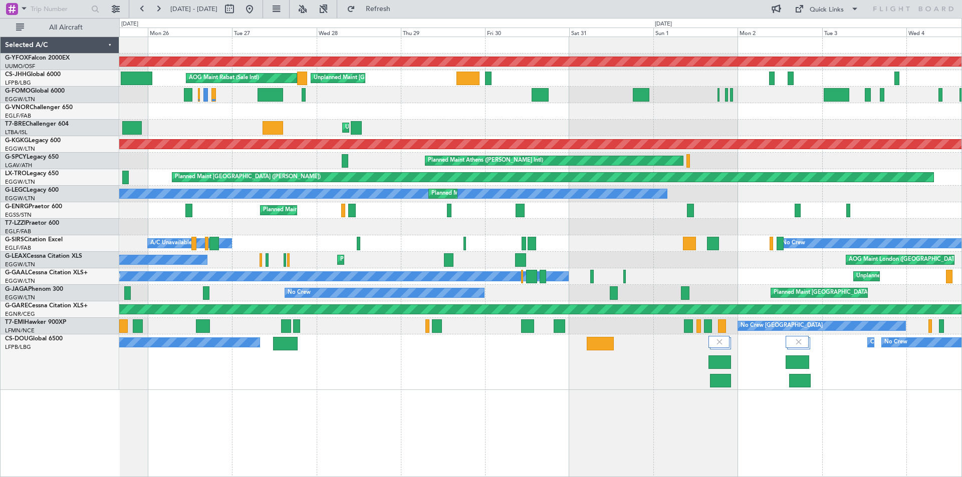
click at [552, 214] on div "AOG Maint Ostafyevo Unplanned Maint [GEOGRAPHIC_DATA] ([GEOGRAPHIC_DATA]) AOG M…" at bounding box center [540, 213] width 842 height 353
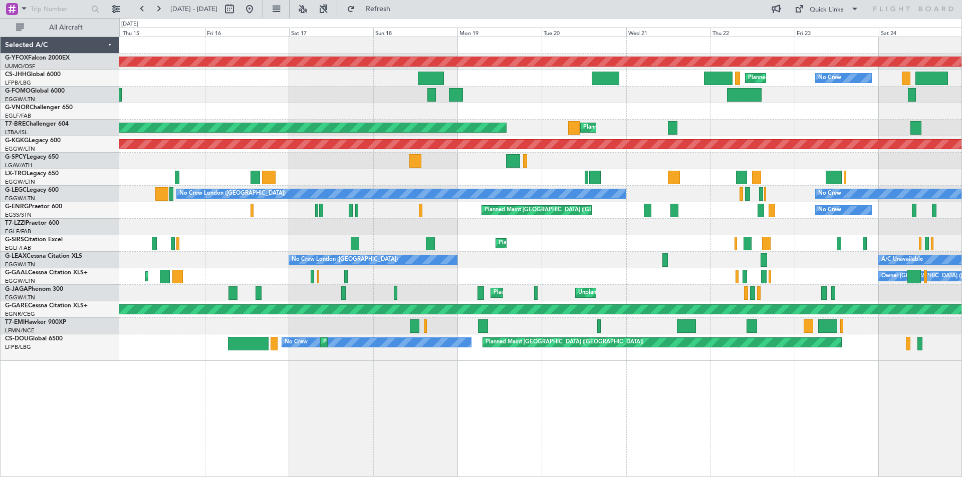
click at [457, 201] on div "AOG Maint Ostafyevo No Crew Planned Maint [GEOGRAPHIC_DATA] ([GEOGRAPHIC_DATA])…" at bounding box center [540, 199] width 842 height 324
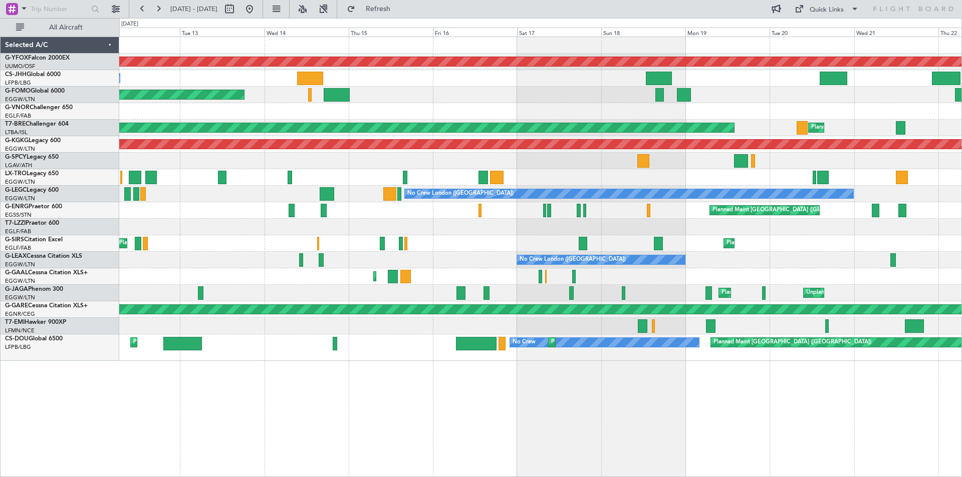
click at [564, 214] on div "Planned Maint [GEOGRAPHIC_DATA] ([GEOGRAPHIC_DATA]) No Crew" at bounding box center [540, 210] width 842 height 17
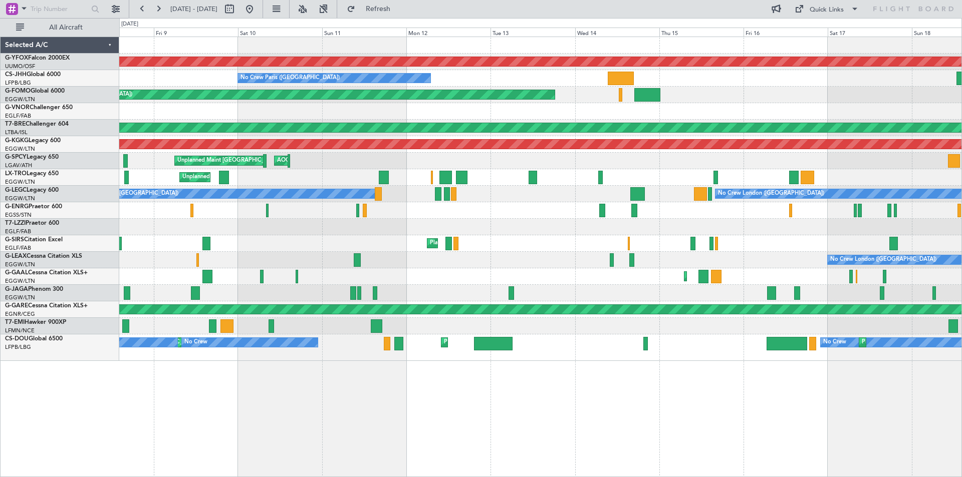
click at [525, 212] on div "Planned Maint [GEOGRAPHIC_DATA] ([GEOGRAPHIC_DATA])" at bounding box center [540, 210] width 842 height 17
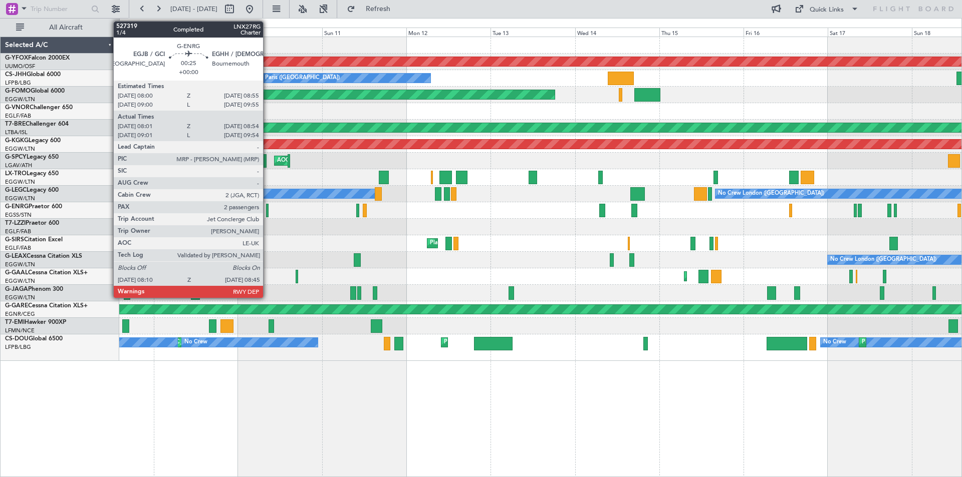
click at [268, 211] on div at bounding box center [267, 211] width 3 height 14
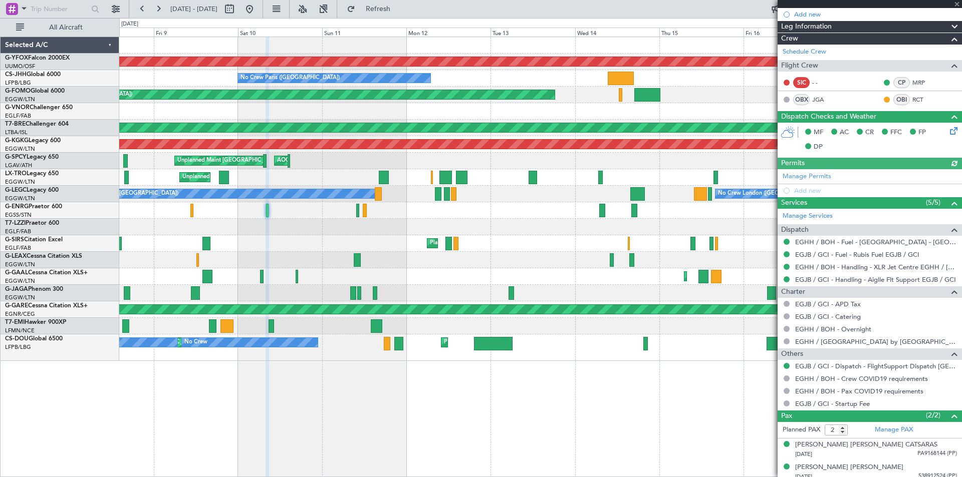
scroll to position [145, 0]
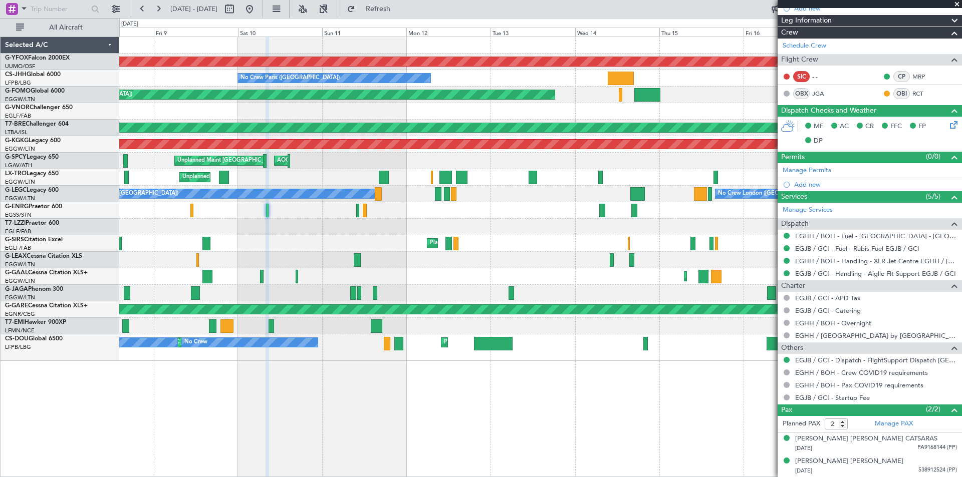
click at [955, 3] on span at bounding box center [957, 4] width 10 height 9
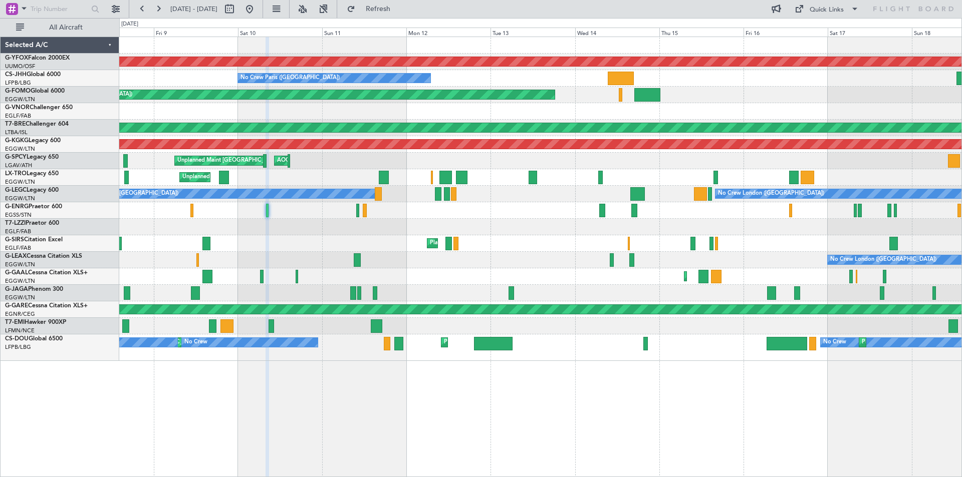
type input "0"
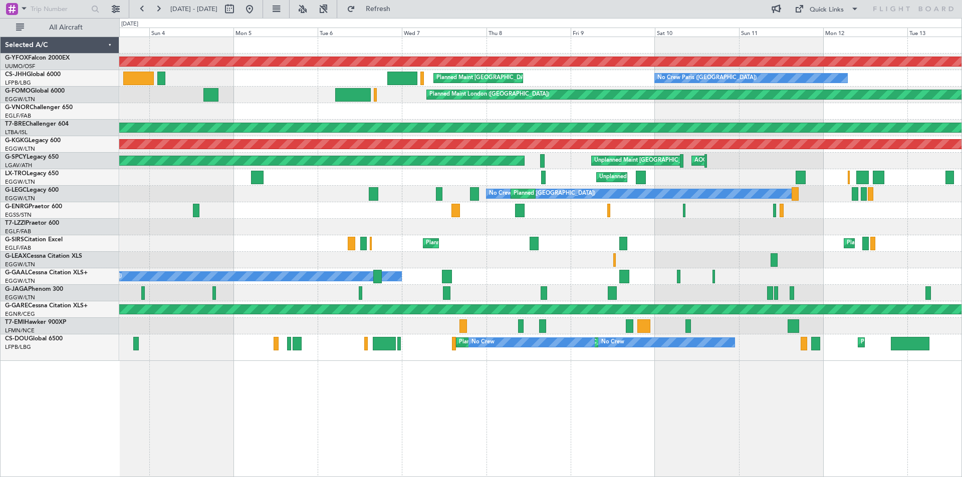
click at [839, 229] on div at bounding box center [540, 227] width 842 height 17
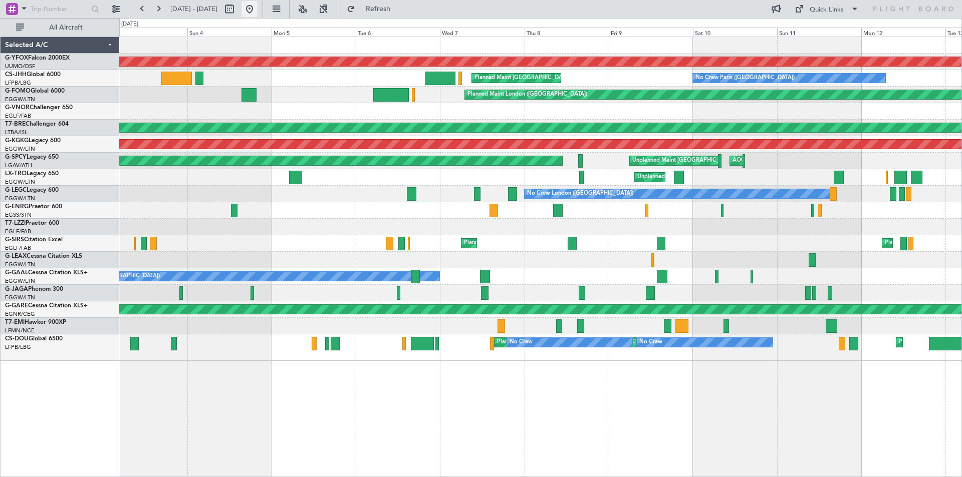
click at [257, 12] on button at bounding box center [249, 9] width 16 height 16
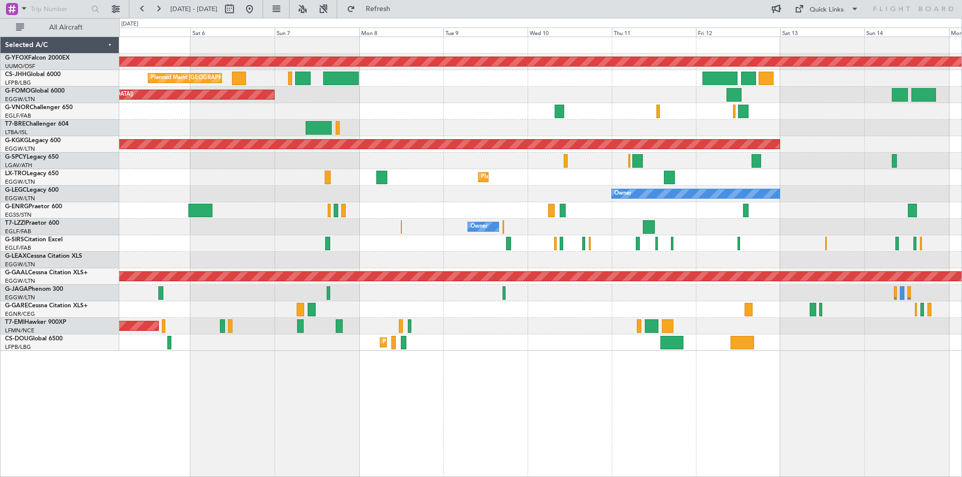
click at [91, 174] on div "AOG Maint Ostafyevo Planned Maint [GEOGRAPHIC_DATA] ([GEOGRAPHIC_DATA]) Planned…" at bounding box center [481, 247] width 962 height 459
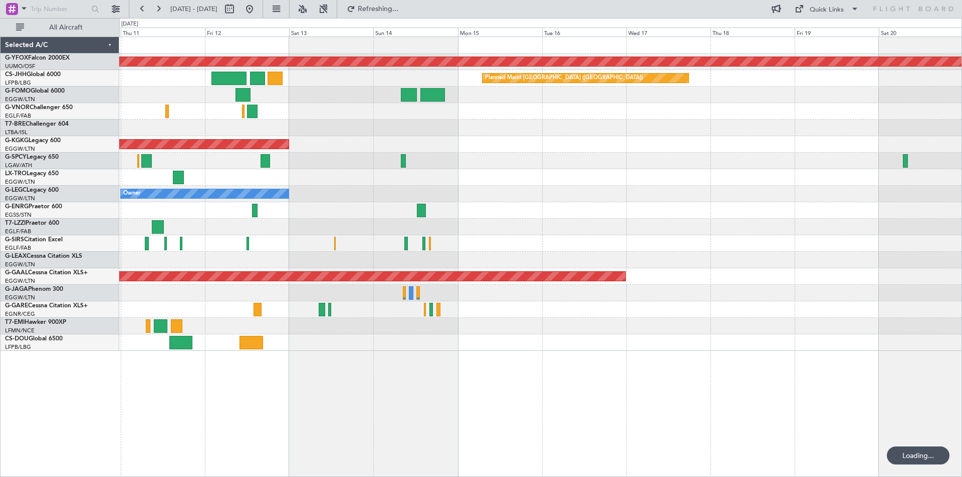
click at [517, 163] on div "AOG Maint Ostafyevo Planned Maint [GEOGRAPHIC_DATA] ([GEOGRAPHIC_DATA]) AOG Mai…" at bounding box center [540, 194] width 842 height 314
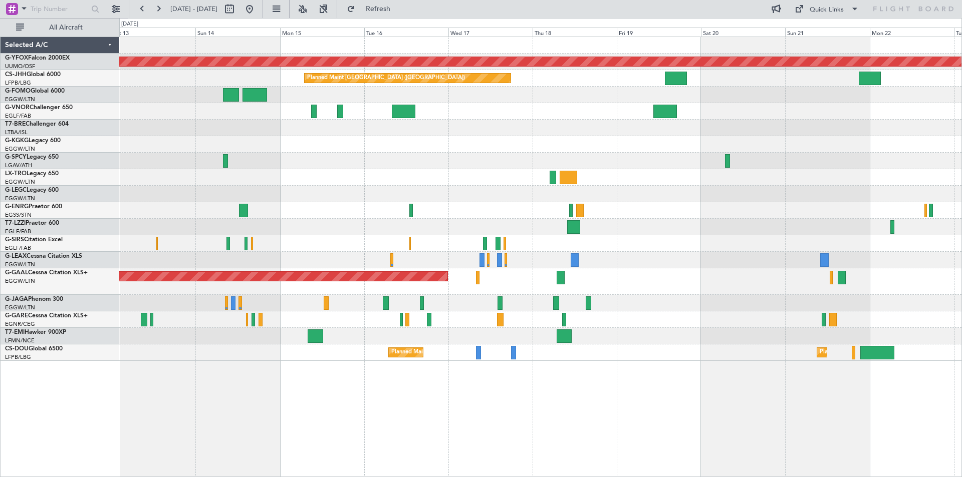
click at [478, 133] on div at bounding box center [540, 128] width 842 height 17
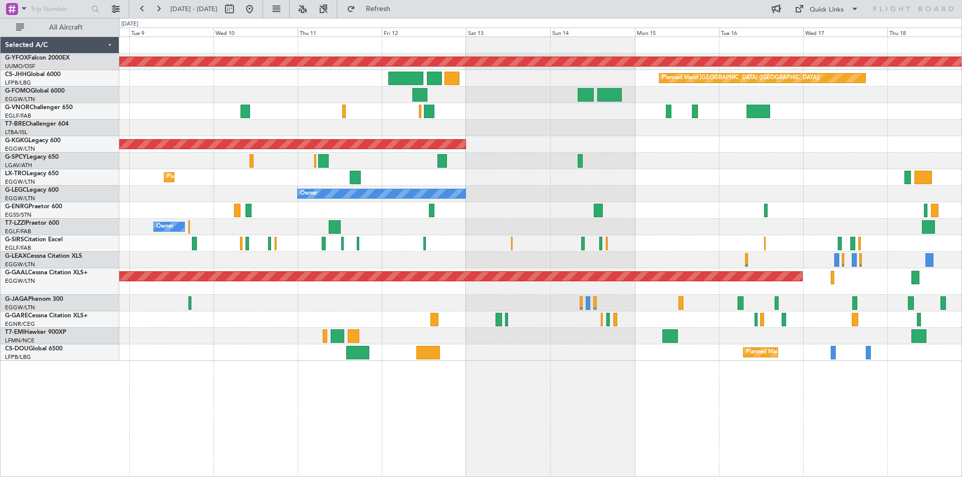
click at [731, 131] on div at bounding box center [540, 128] width 842 height 17
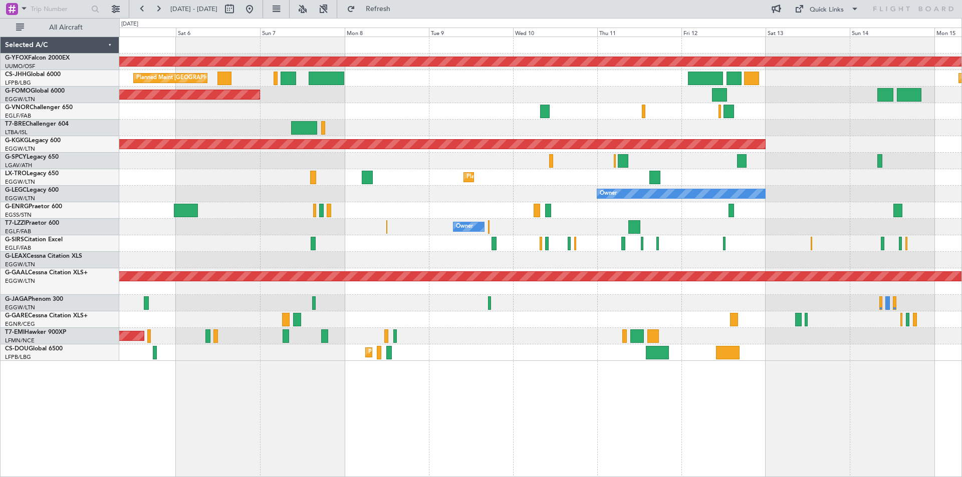
click at [858, 199] on div "AOG Maint Ostafyevo Planned Maint [GEOGRAPHIC_DATA] ([GEOGRAPHIC_DATA]) Planned…" at bounding box center [540, 199] width 842 height 324
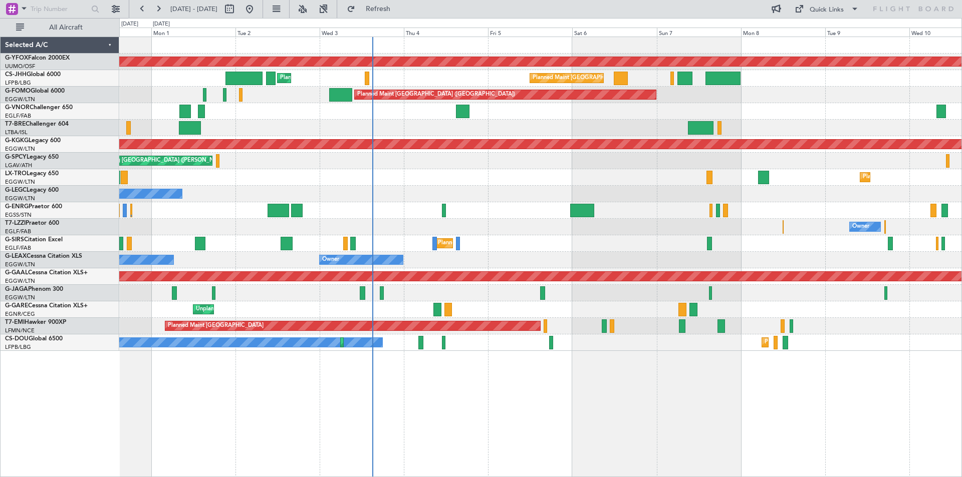
click at [639, 199] on div "Owner Owner" at bounding box center [540, 194] width 842 height 17
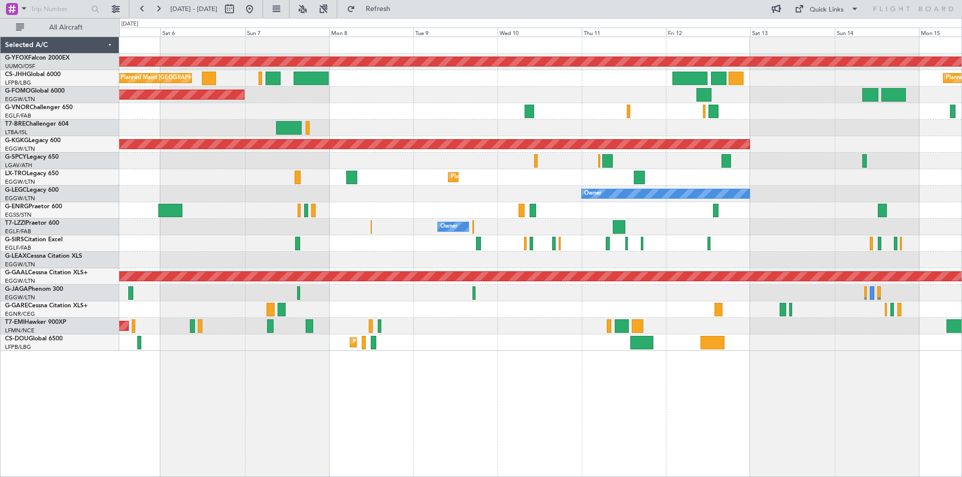
click at [333, 117] on div at bounding box center [540, 111] width 842 height 17
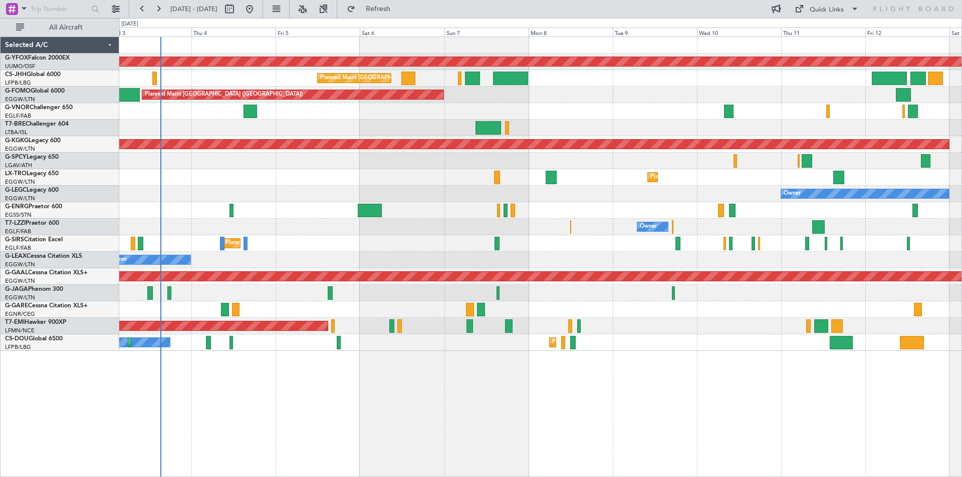
click at [607, 215] on div "AOG Maint Ostafyevo Planned Maint [GEOGRAPHIC_DATA] ([GEOGRAPHIC_DATA]) Planned…" at bounding box center [540, 194] width 842 height 314
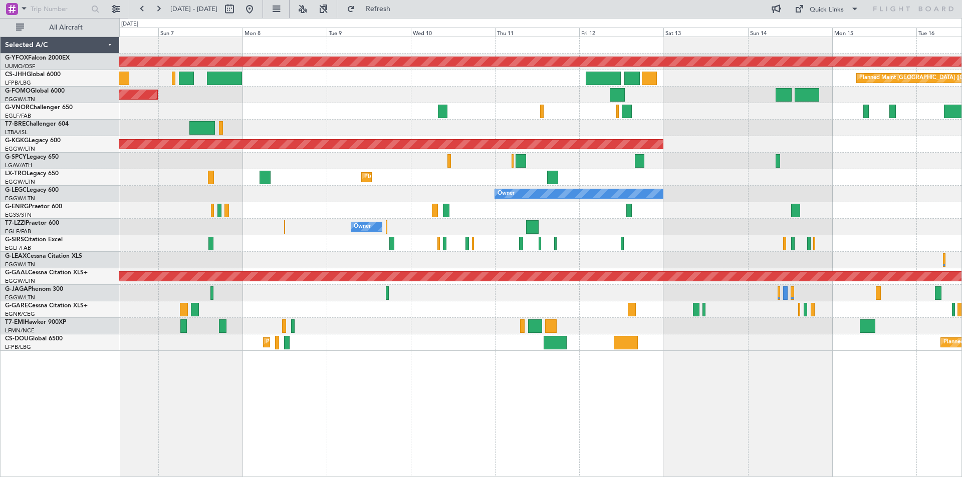
click at [493, 156] on div at bounding box center [540, 161] width 842 height 17
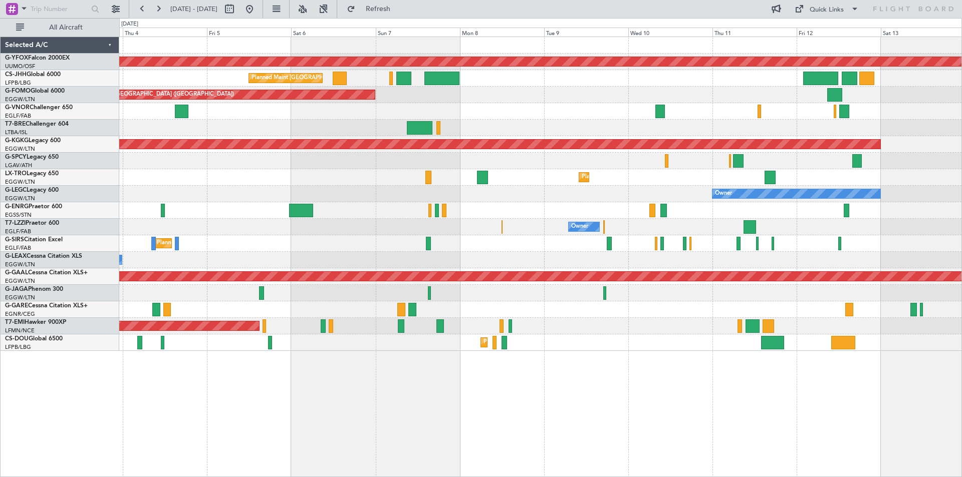
click at [602, 201] on div "Owner" at bounding box center [540, 194] width 842 height 17
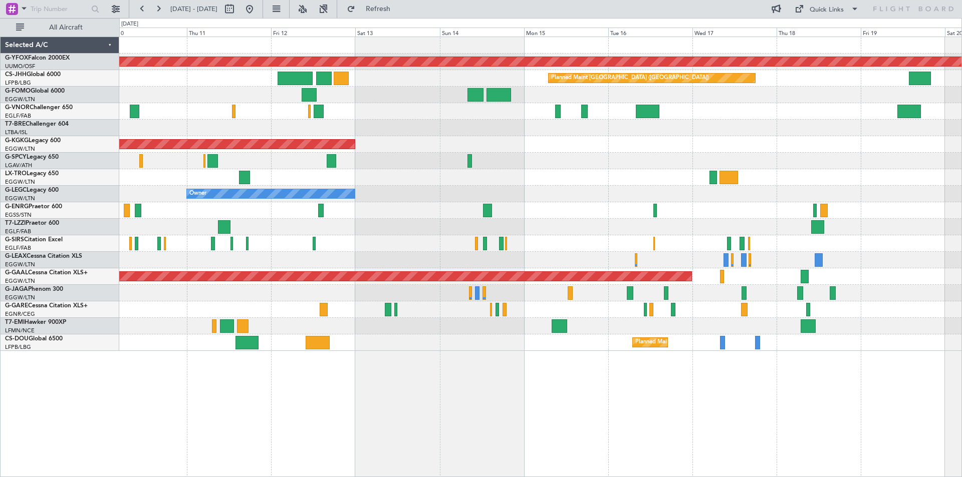
click at [96, 176] on div "AOG Maint Ostafyevo Planned Maint Paris (Le Bourget) AOG Maint Istanbul (Atatur…" at bounding box center [481, 247] width 962 height 459
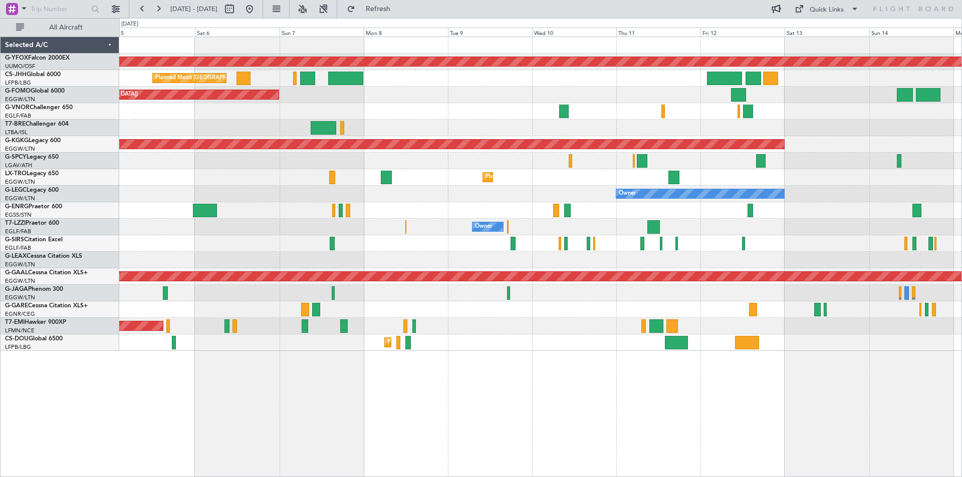
click at [825, 188] on div "Owner" at bounding box center [540, 194] width 842 height 17
click at [257, 6] on button at bounding box center [249, 9] width 16 height 16
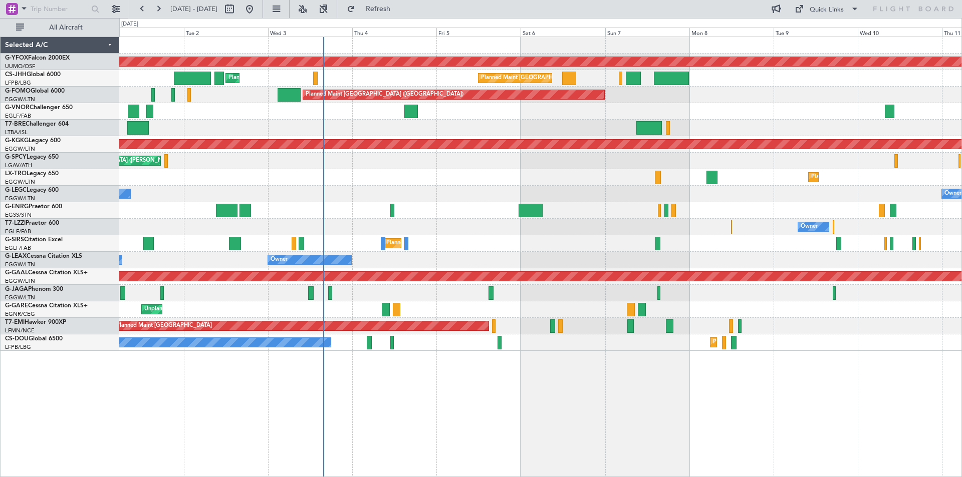
click at [652, 182] on div "Planned Maint Dusseldorf" at bounding box center [540, 177] width 842 height 17
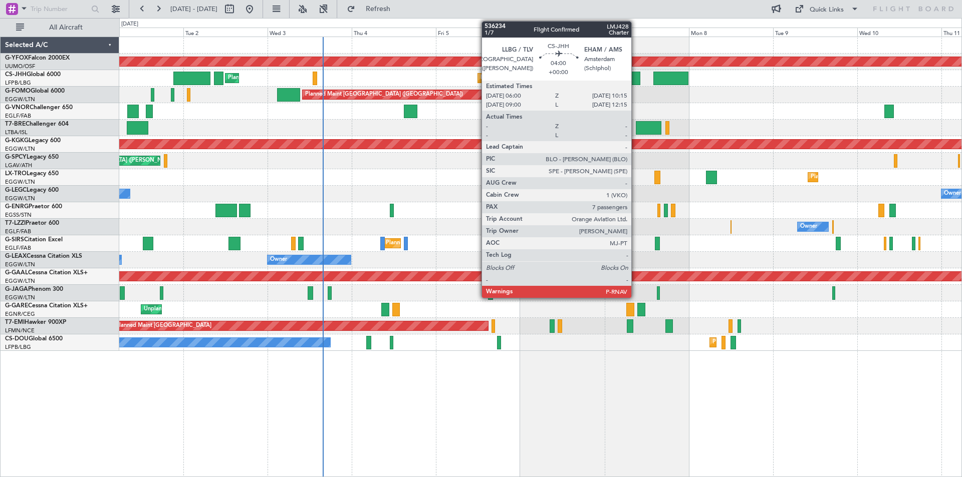
click at [636, 78] on div at bounding box center [632, 79] width 15 height 14
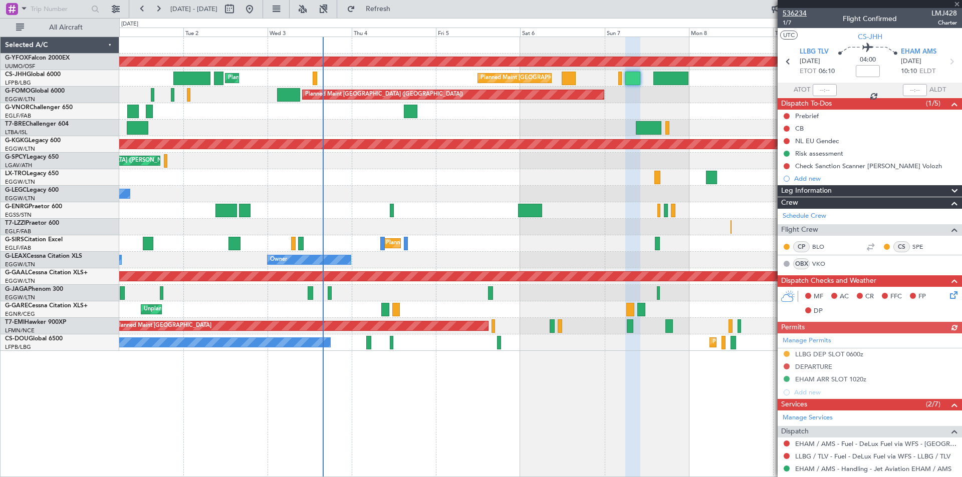
click at [786, 12] on span "536234" at bounding box center [794, 13] width 24 height 11
click at [958, 6] on span at bounding box center [957, 4] width 10 height 9
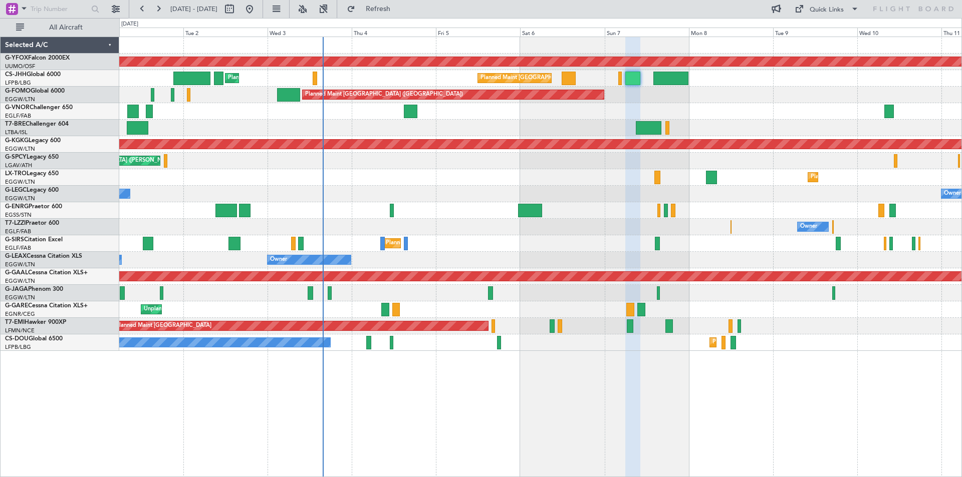
type input "0"
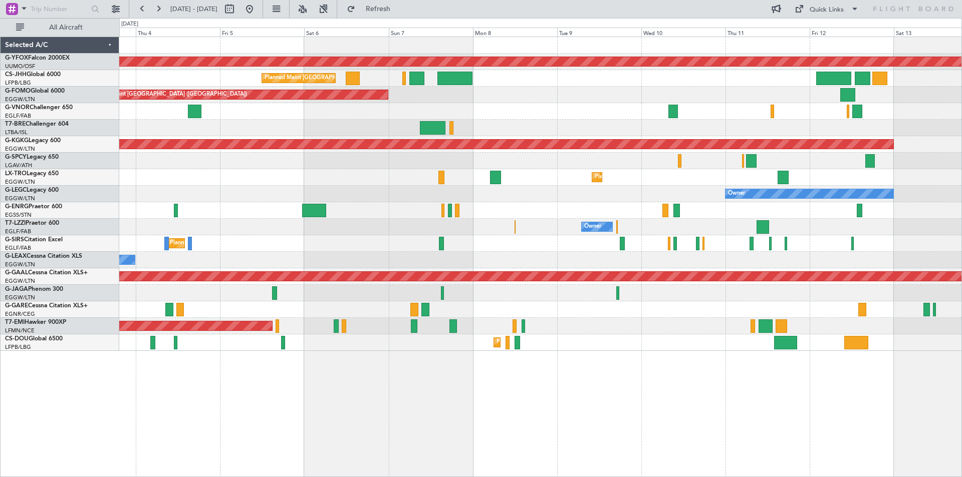
click at [487, 107] on div "AOG Maint Ostafyevo Planned Maint Paris (Le Bourget) Planned Maint London (Luto…" at bounding box center [540, 194] width 842 height 314
click at [257, 11] on button at bounding box center [249, 9] width 16 height 16
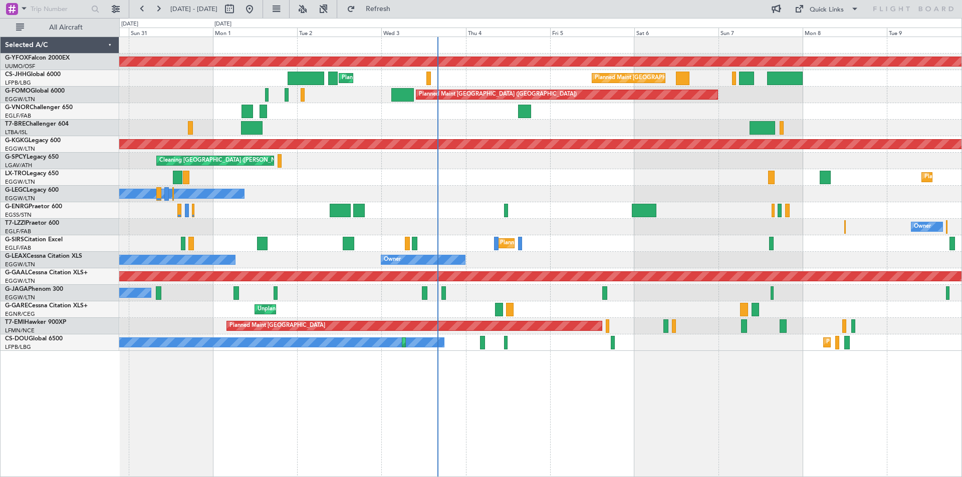
click at [514, 155] on div "Cleaning Athens (Eleftherios Venizelos Intl) Planned Maint Athens (Eleftherios …" at bounding box center [540, 161] width 842 height 17
